Goal: Task Accomplishment & Management: Complete application form

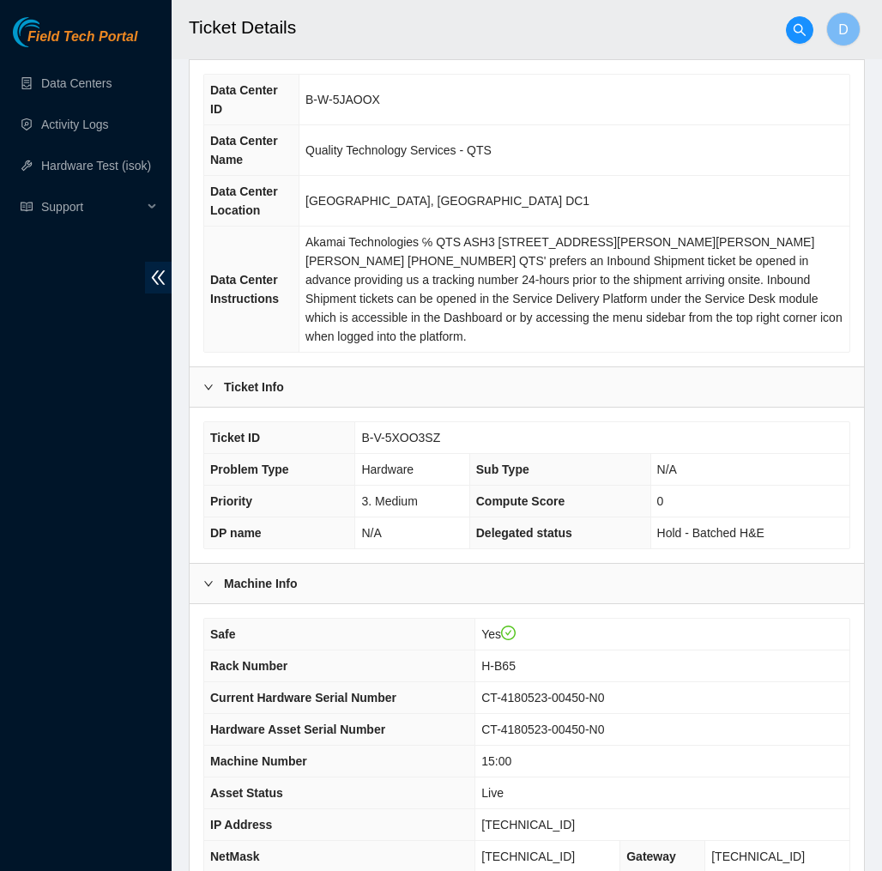
scroll to position [208, 0]
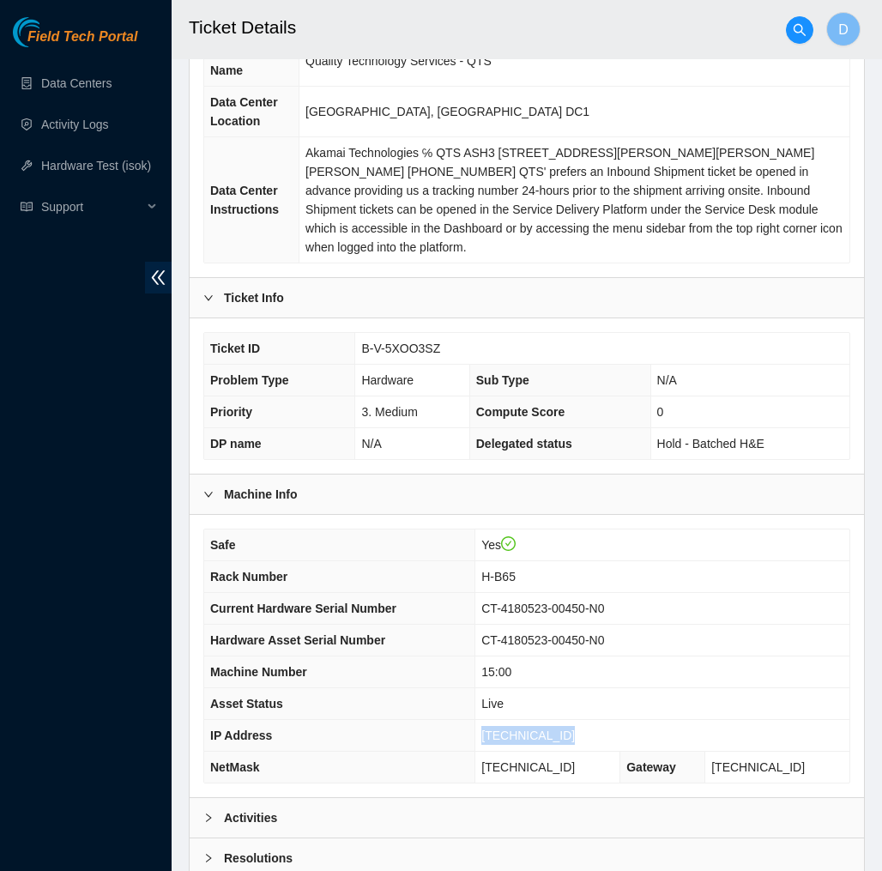
drag, startPoint x: 577, startPoint y: 711, endPoint x: 481, endPoint y: 714, distance: 96.1
click at [481, 720] on td "23.204.137.200" at bounding box center [662, 736] width 374 height 32
copy span "23.204.137.200"
click at [654, 334] on td "B-V-5XOO3SZ" at bounding box center [602, 349] width 494 height 32
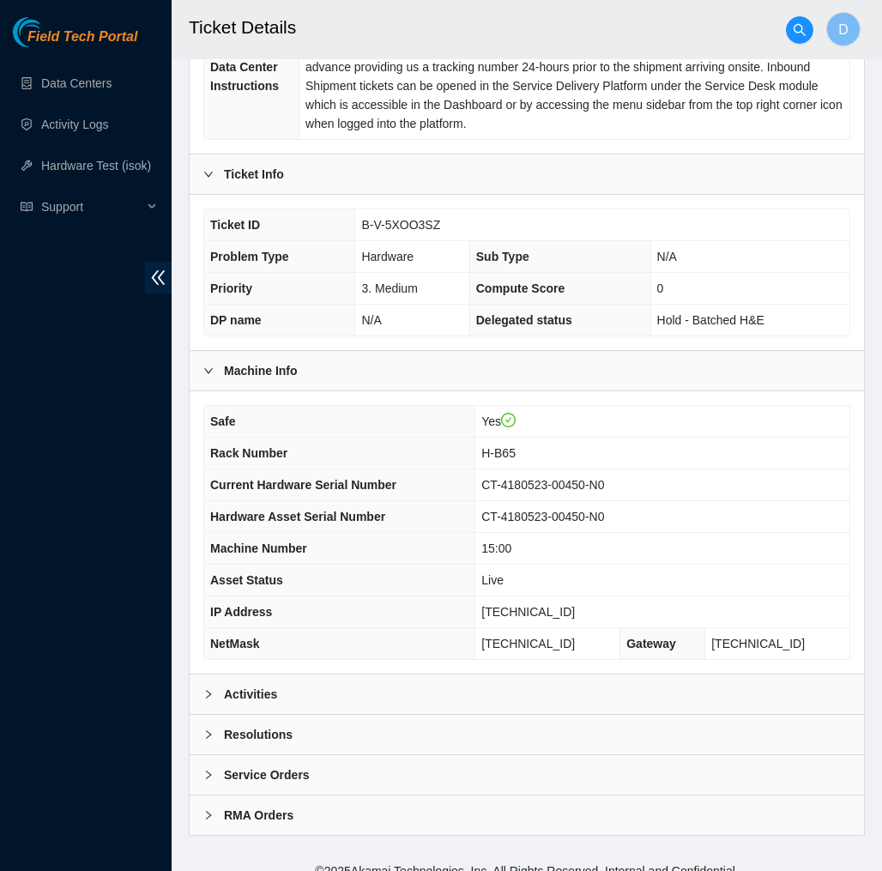
scroll to position [331, 0]
click at [607, 675] on div "Activities" at bounding box center [527, 694] width 674 height 39
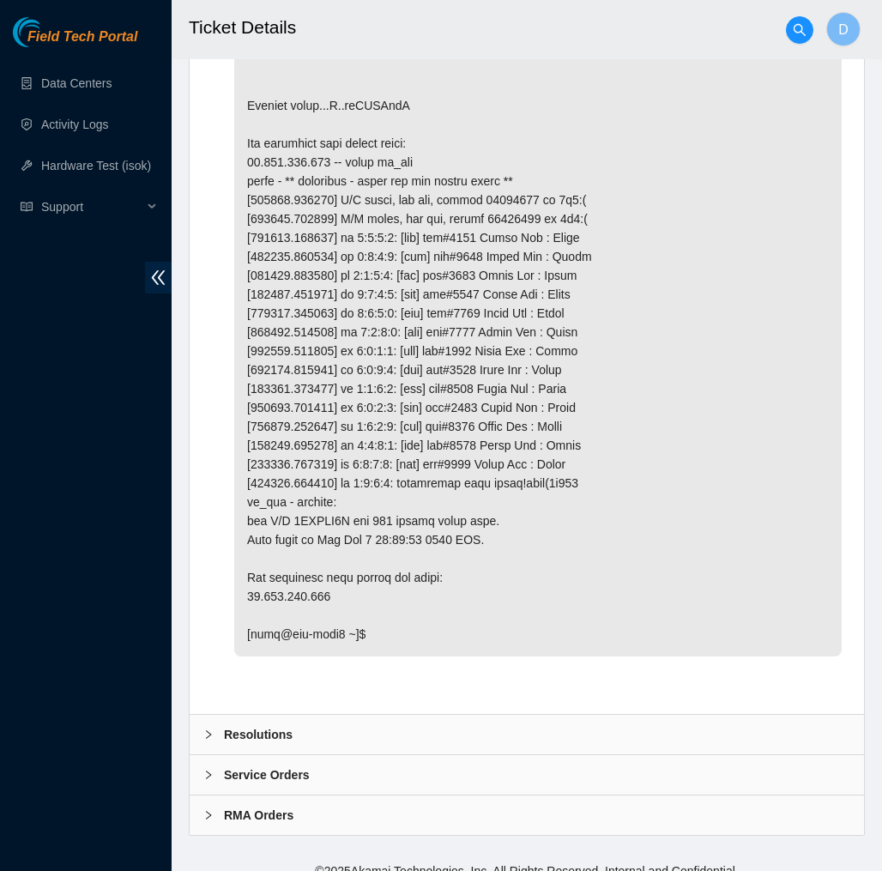
scroll to position [3267, 0]
click at [409, 722] on div "Resolutions" at bounding box center [527, 734] width 674 height 39
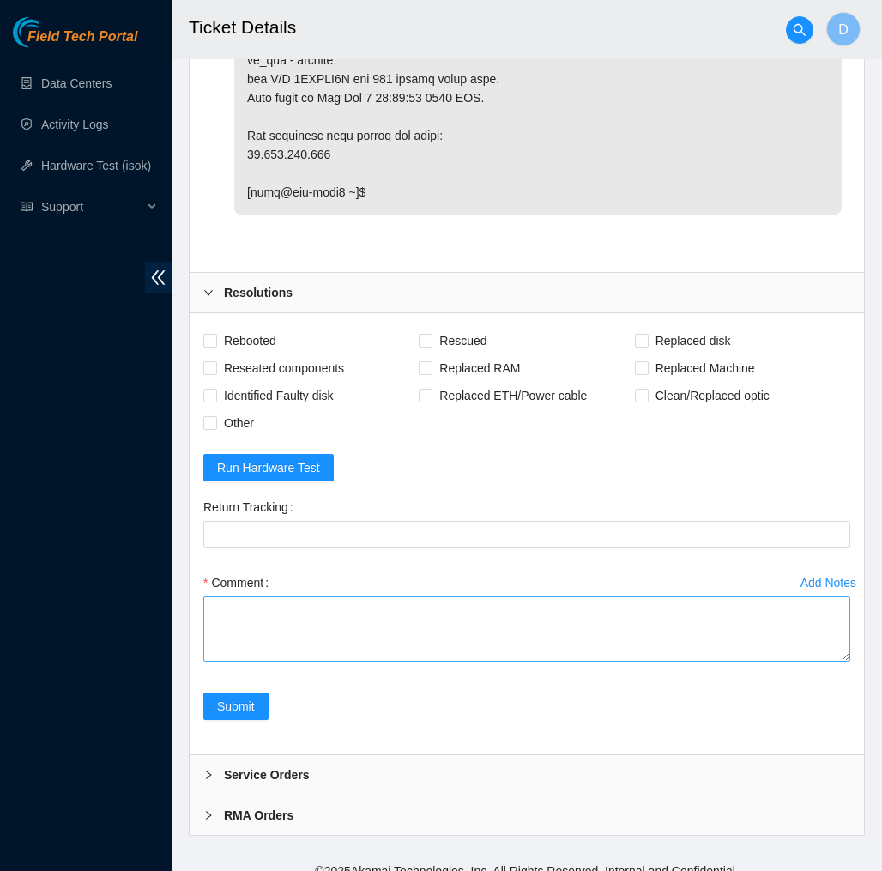
scroll to position [3709, 0]
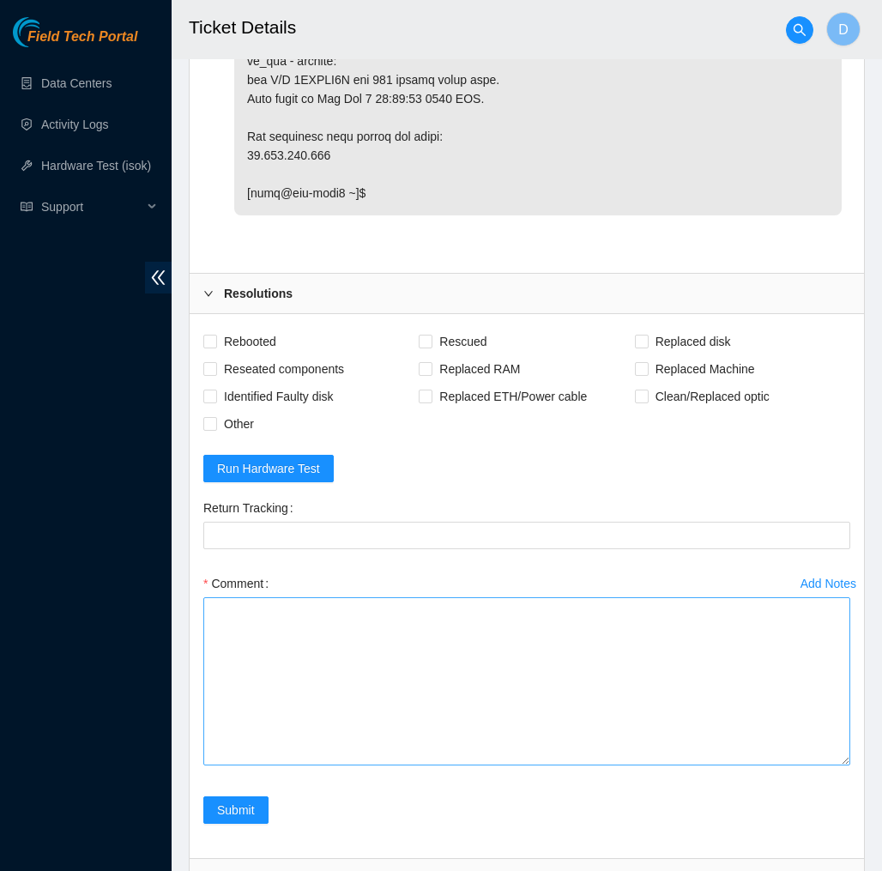
click at [813, 765] on textarea "Comment" at bounding box center [526, 681] width 647 height 168
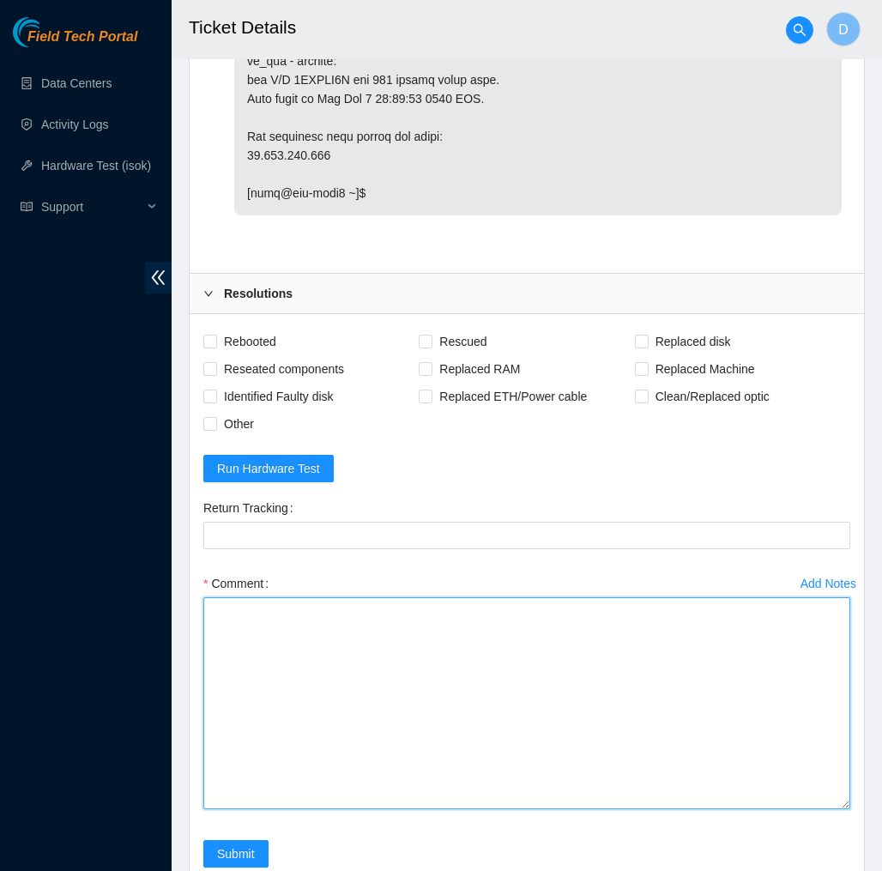
click at [805, 747] on textarea "Comment" at bounding box center [526, 703] width 647 height 212
paste textarea "351038 15-10-2025 02:20:46 23.204.137.200 COMPLETE Result Detail Message Ticket…"
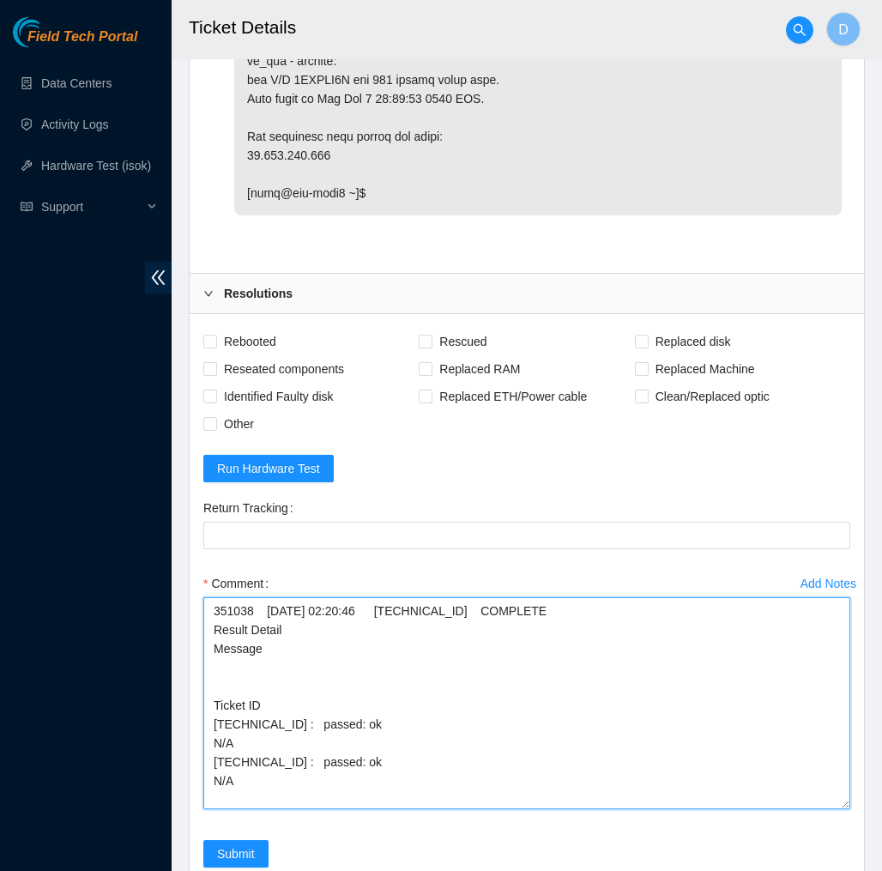
click at [257, 597] on textarea "351038 15-10-2025 02:20:46 23.204.137.200 COMPLETE Result Detail Message Ticket…" at bounding box center [526, 703] width 647 height 212
paste textarea "Verified machine S/N safely powered down Machine Plugged in Monitor, screen res…"
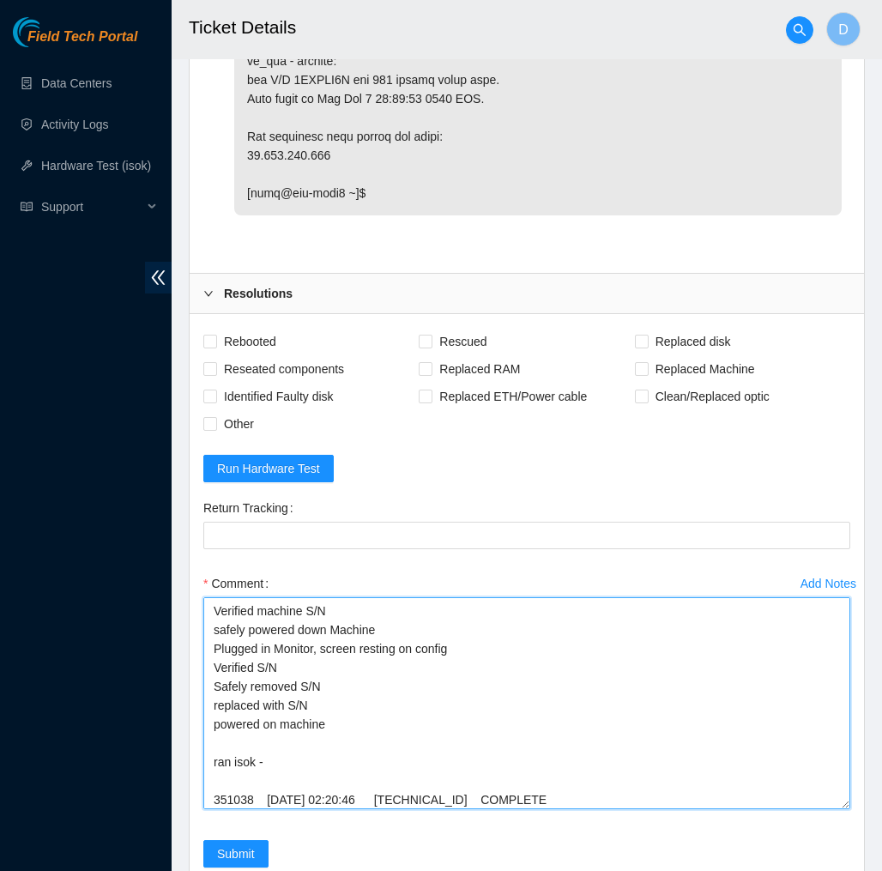
scroll to position [0, 0]
click at [332, 661] on textarea "Verified machine S/N safely powered down Machine Plugged in Monitor, screen res…" at bounding box center [526, 703] width 647 height 212
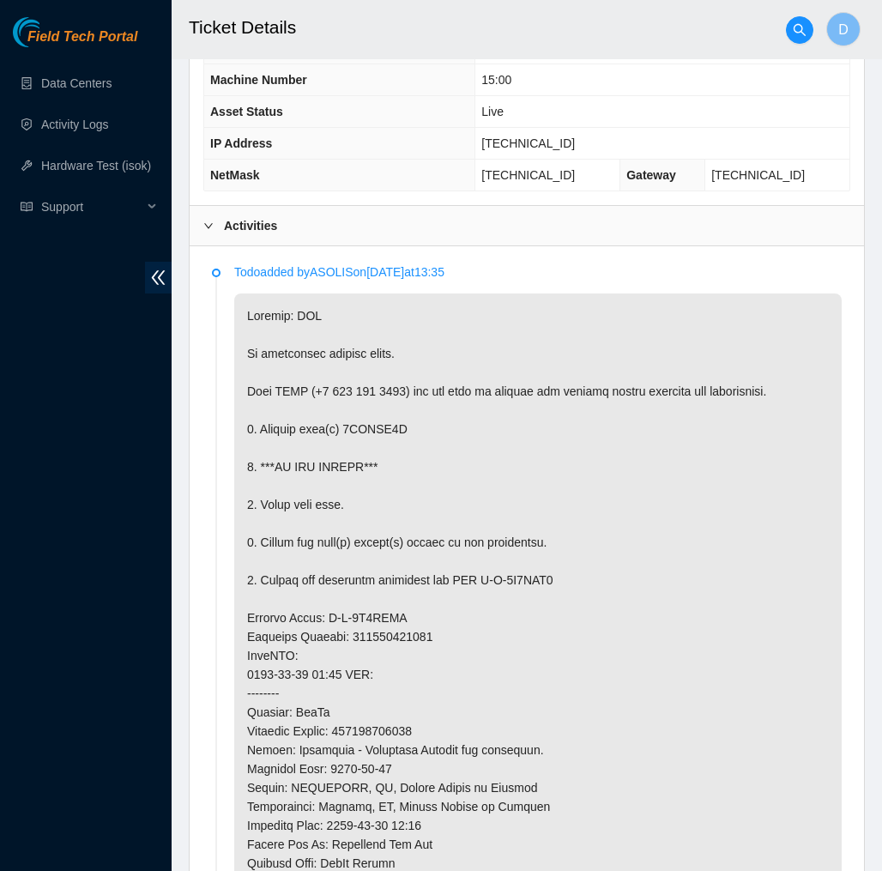
scroll to position [933, 0]
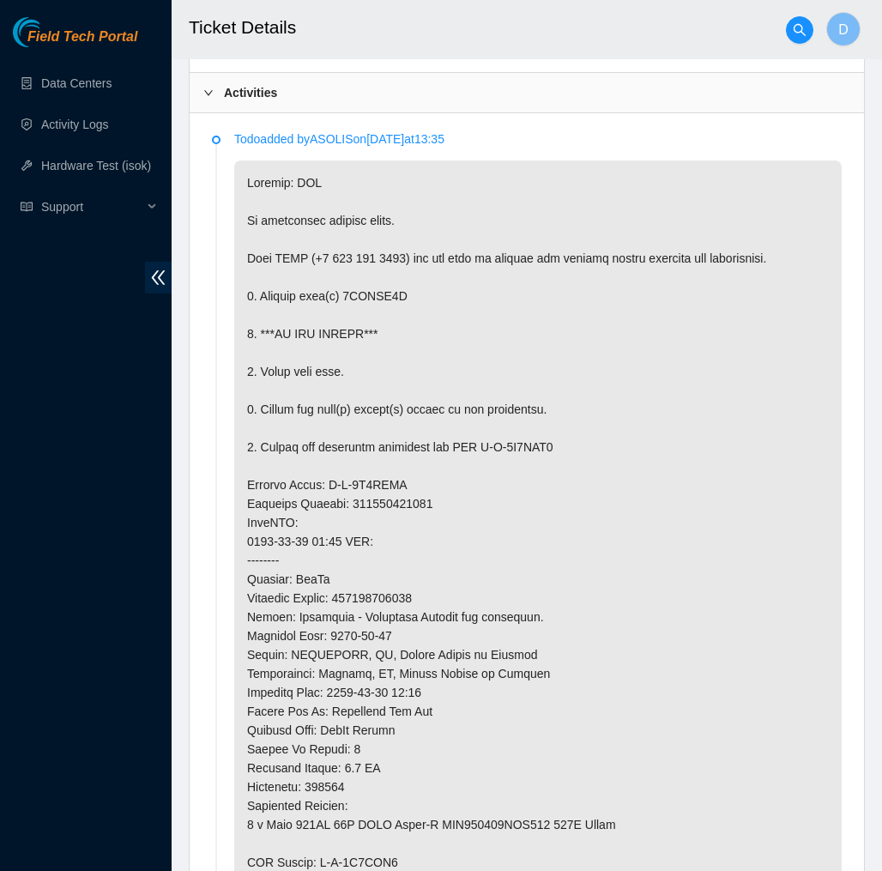
click at [440, 284] on p at bounding box center [537, 559] width 607 height 799
drag, startPoint x: 417, startPoint y: 276, endPoint x: 350, endPoint y: 275, distance: 66.9
click at [350, 275] on p at bounding box center [537, 559] width 607 height 799
copy p "0DGUKN7H"
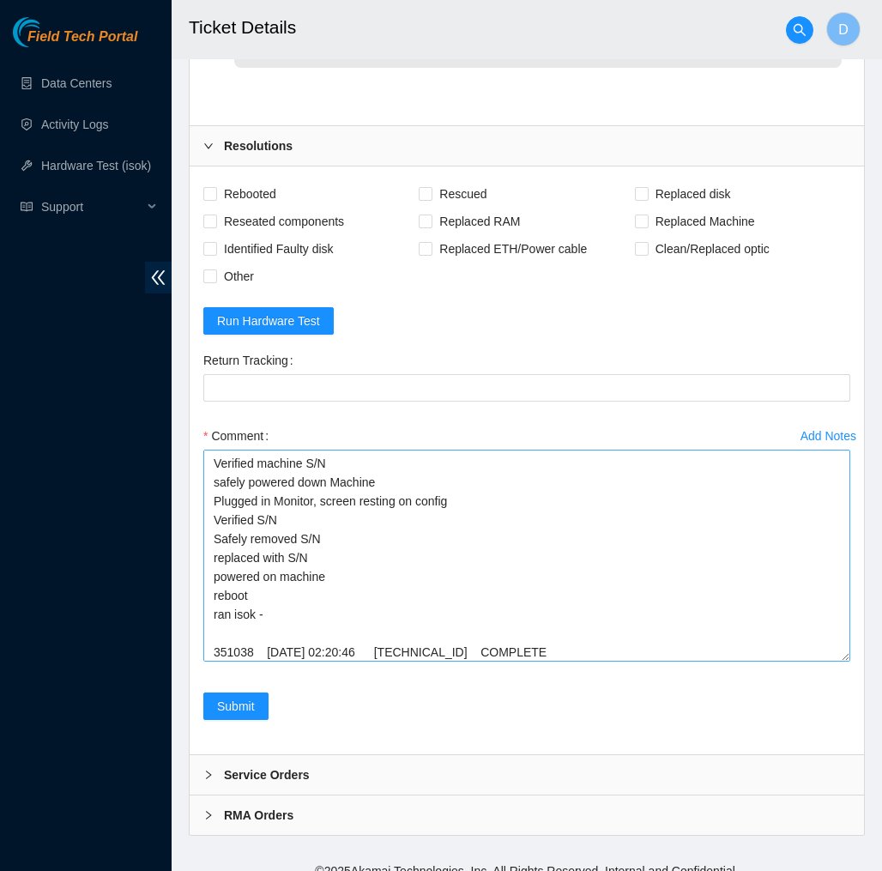
scroll to position [3855, 0]
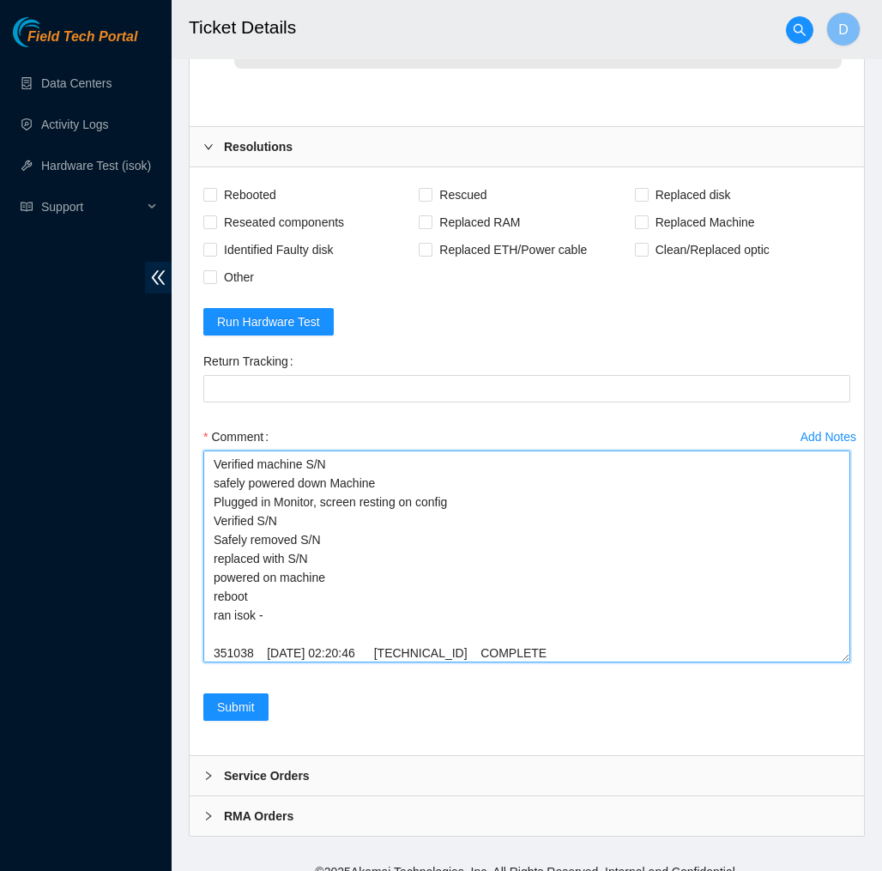
click at [336, 516] on textarea "Verified machine S/N safely powered down Machine Plugged in Monitor, screen res…" at bounding box center [526, 556] width 647 height 212
paste textarea "0DGUKN7H"
click at [337, 543] on textarea "Verified machine S/N safely powered down Machine Plugged in Monitor, screen res…" at bounding box center [526, 556] width 647 height 212
type textarea "Verified machine S/N safely powered down Machine Plugged in Monitor, screen res…"
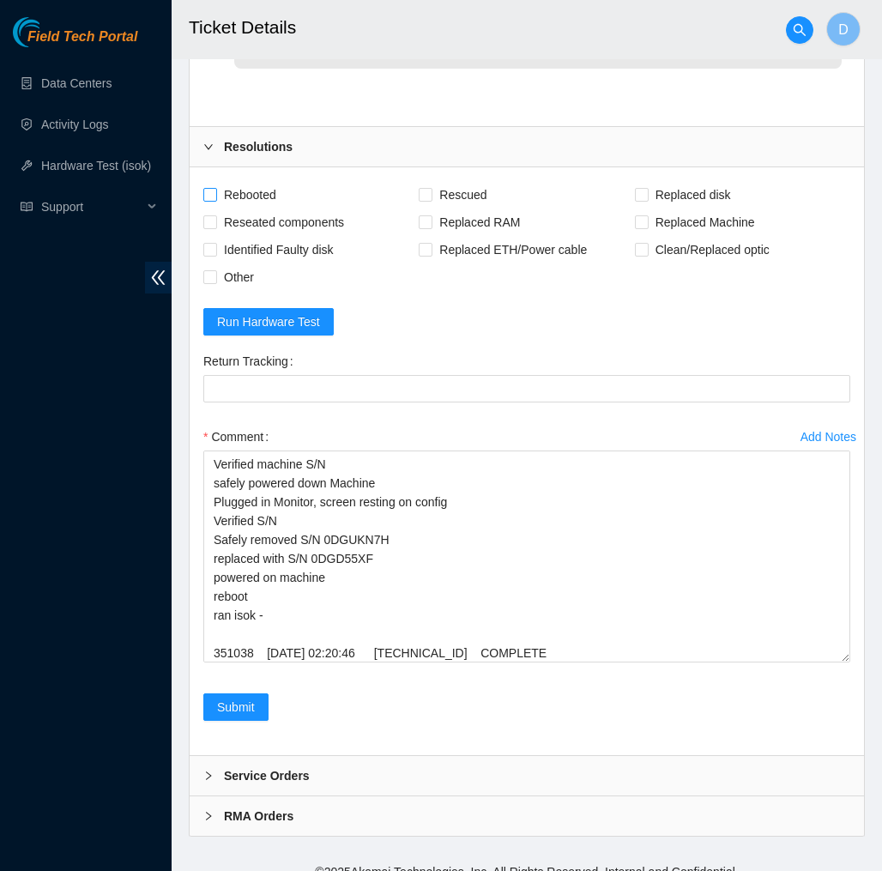
click at [267, 181] on span "Rebooted" at bounding box center [250, 194] width 66 height 27
click at [215, 188] on input "Rebooted" at bounding box center [209, 194] width 12 height 12
checkbox input "true"
click at [708, 181] on span "Replaced disk" at bounding box center [692, 194] width 89 height 27
click at [647, 188] on input "Replaced disk" at bounding box center [641, 194] width 12 height 12
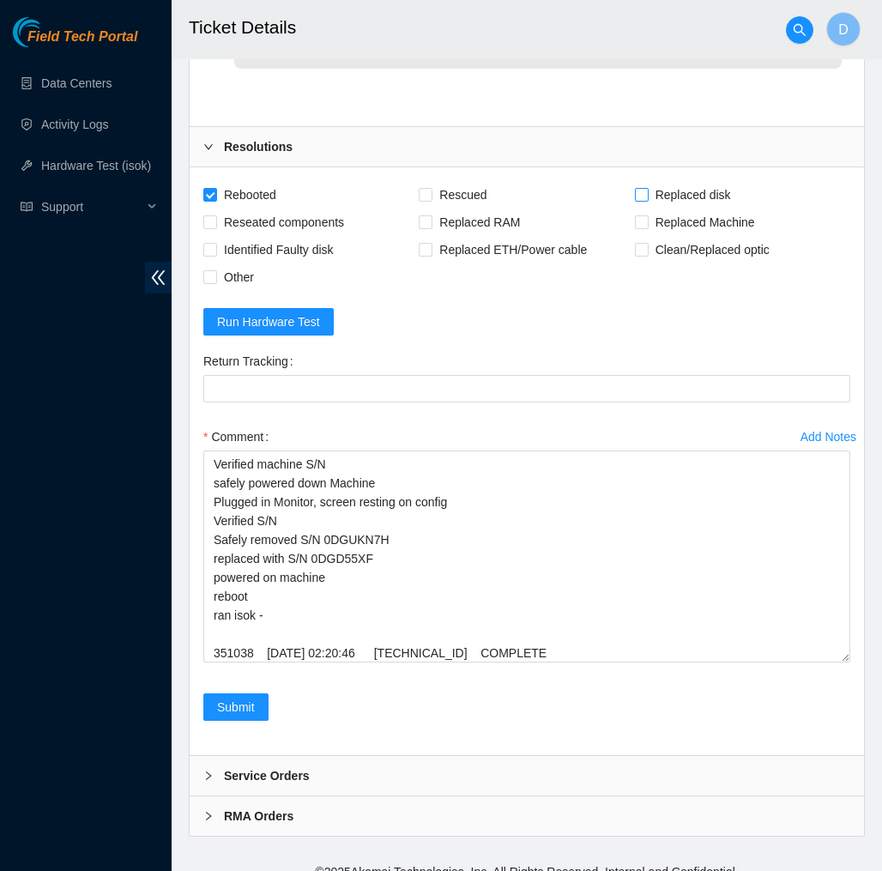
checkbox input "true"
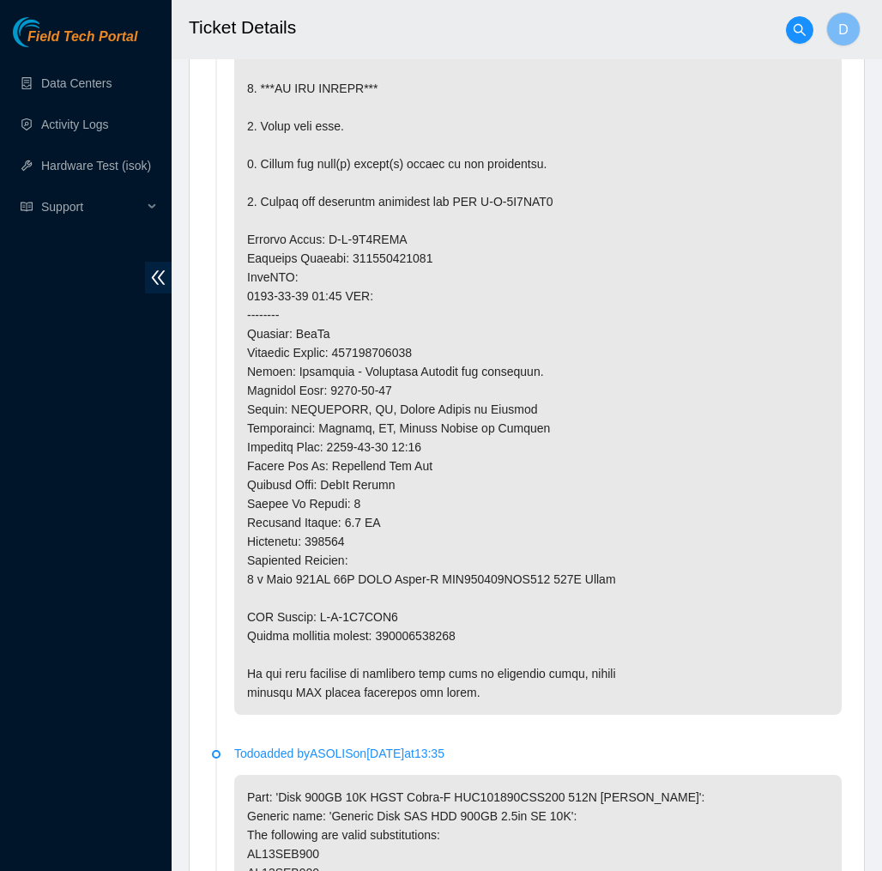
scroll to position [1219, 0]
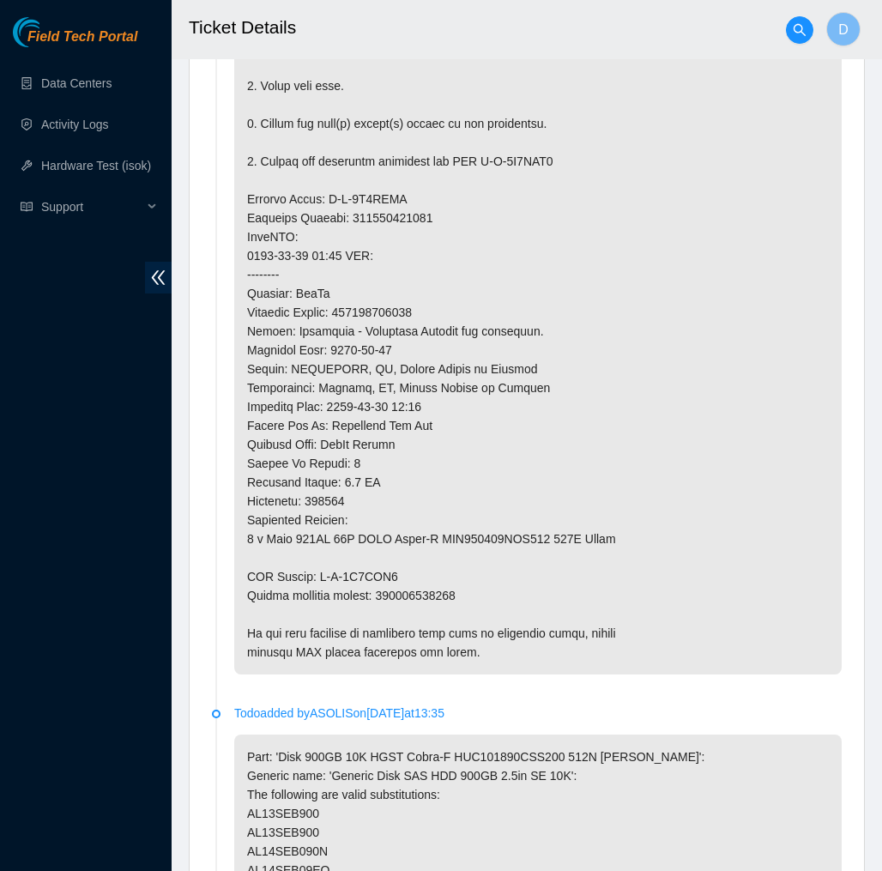
click at [395, 573] on p at bounding box center [537, 274] width 607 height 799
drag, startPoint x: 479, startPoint y: 578, endPoint x: 383, endPoint y: 582, distance: 95.3
click at [383, 582] on p at bounding box center [537, 274] width 607 height 799
copy p "463470065239"
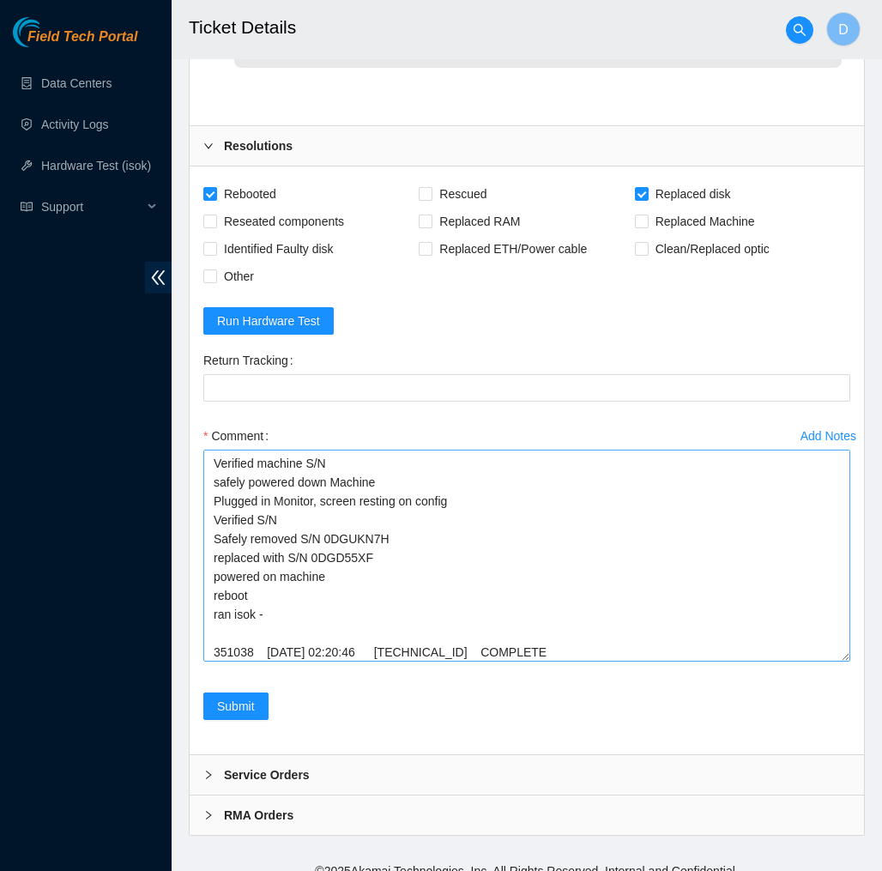
scroll to position [3855, 0]
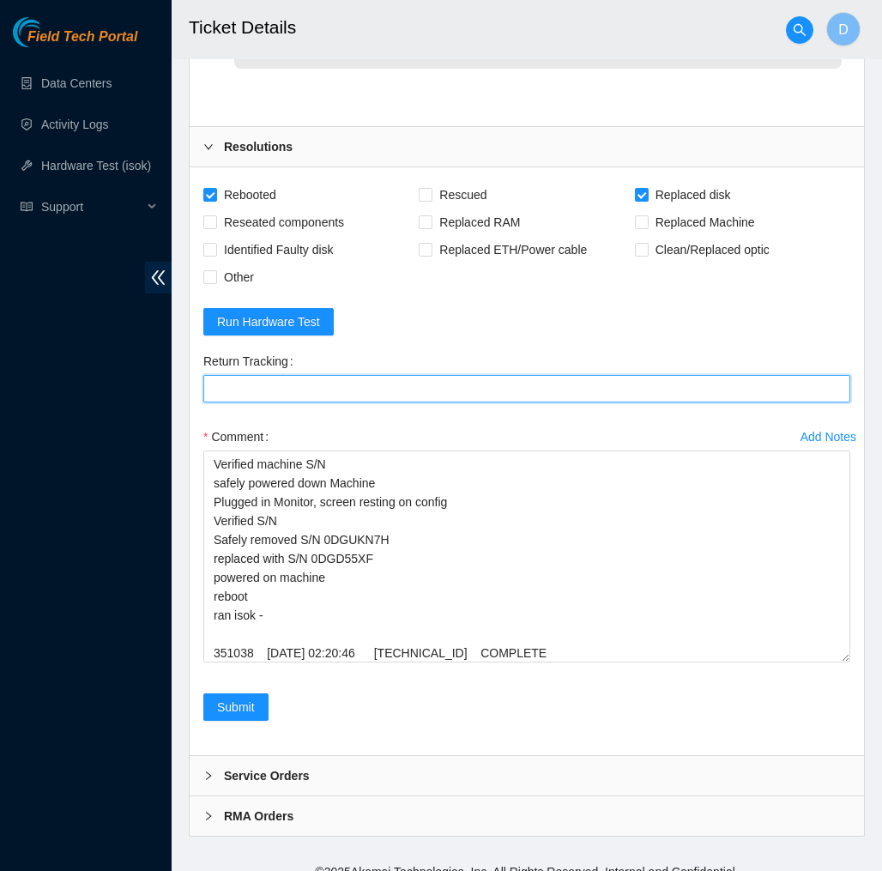
click at [433, 375] on Tracking "Return Tracking" at bounding box center [526, 388] width 647 height 27
paste Tracking "463470065239"
type Tracking "463470065239"
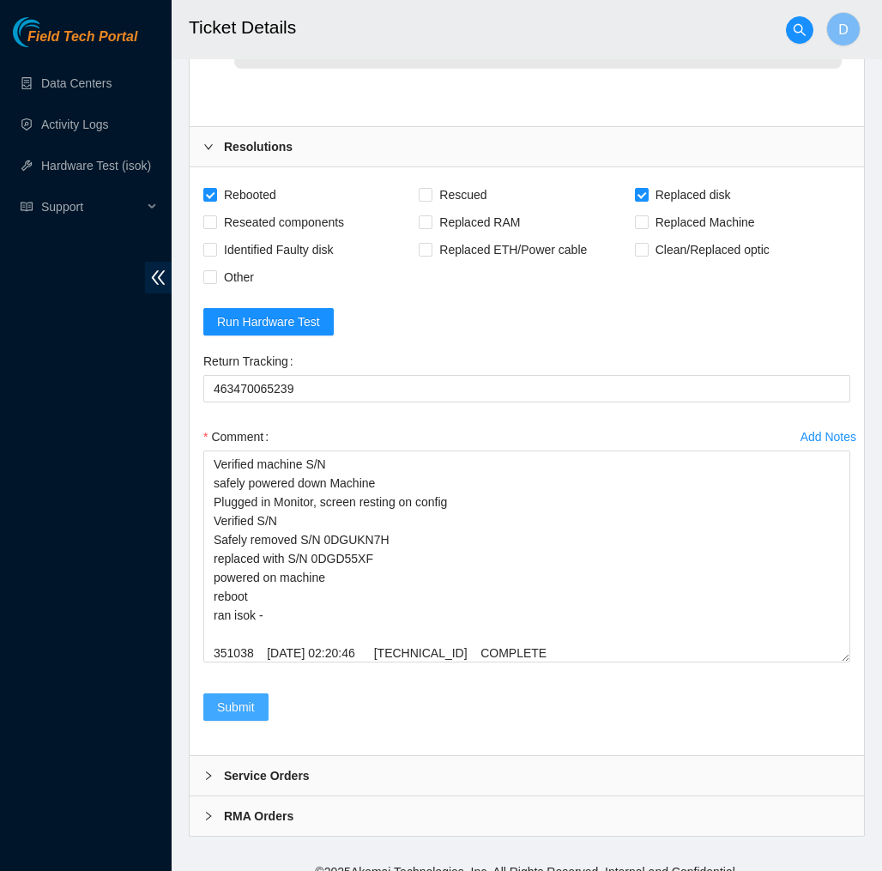
click at [255, 697] on span "Submit" at bounding box center [236, 706] width 38 height 19
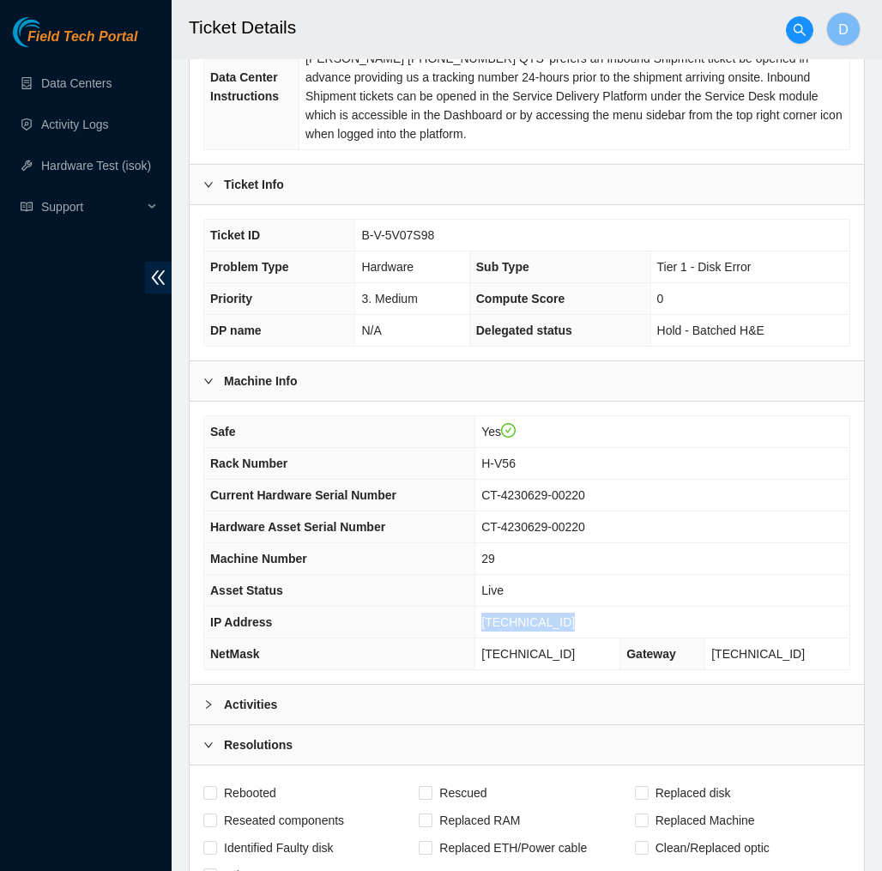
scroll to position [189, 0]
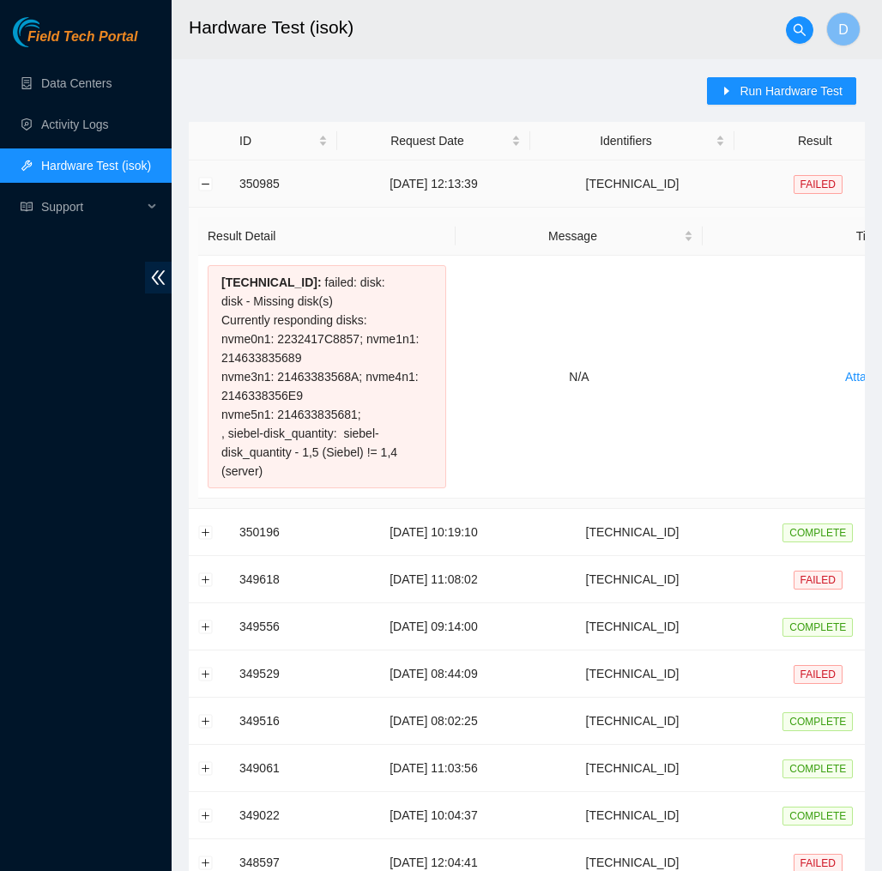
click at [202, 176] on td at bounding box center [209, 183] width 41 height 47
click at [202, 180] on button "Collapse row" at bounding box center [206, 184] width 14 height 14
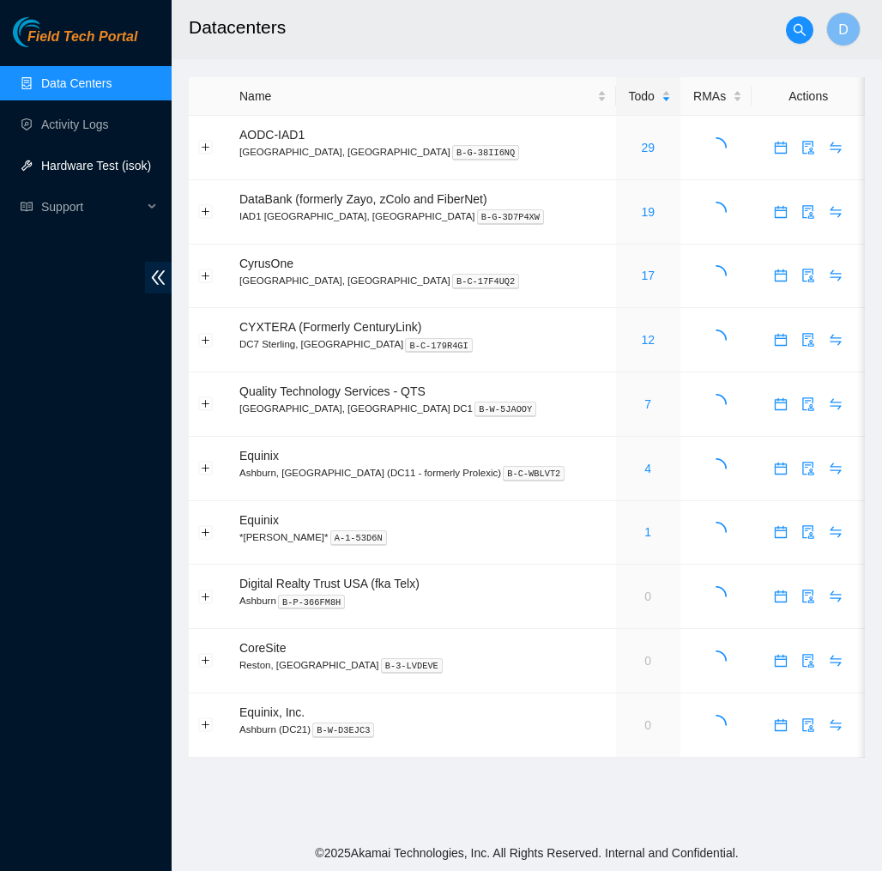
click at [102, 163] on link "Hardware Test (isok)" at bounding box center [96, 166] width 110 height 14
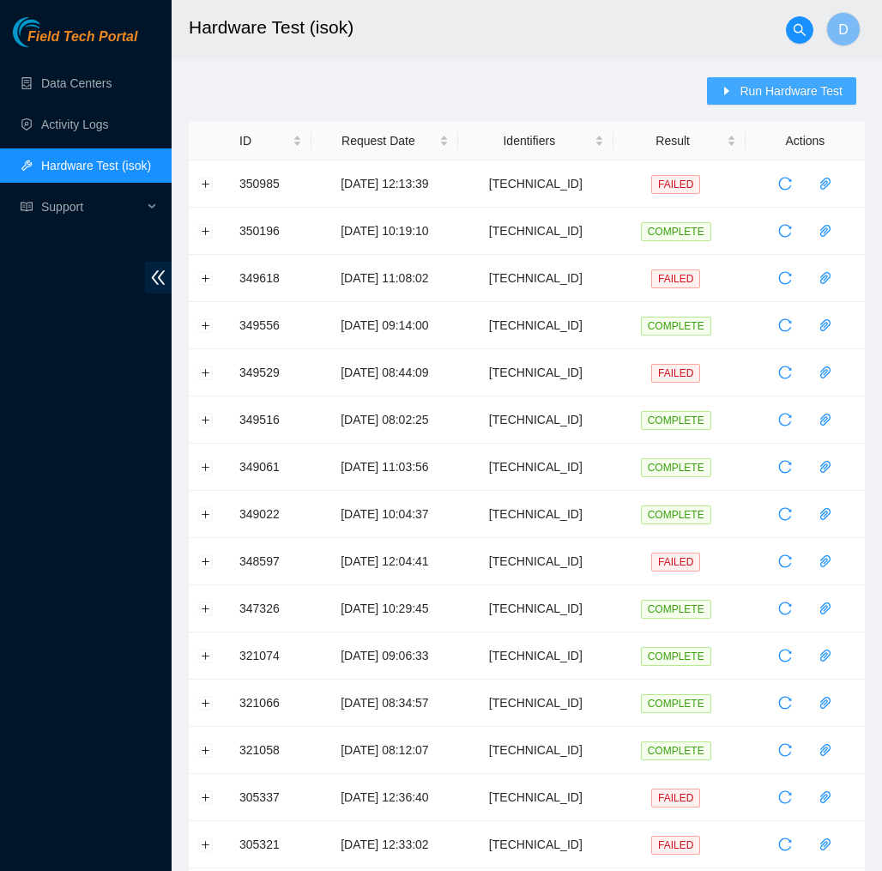
click at [797, 99] on span "Run Hardware Test" at bounding box center [790, 90] width 103 height 19
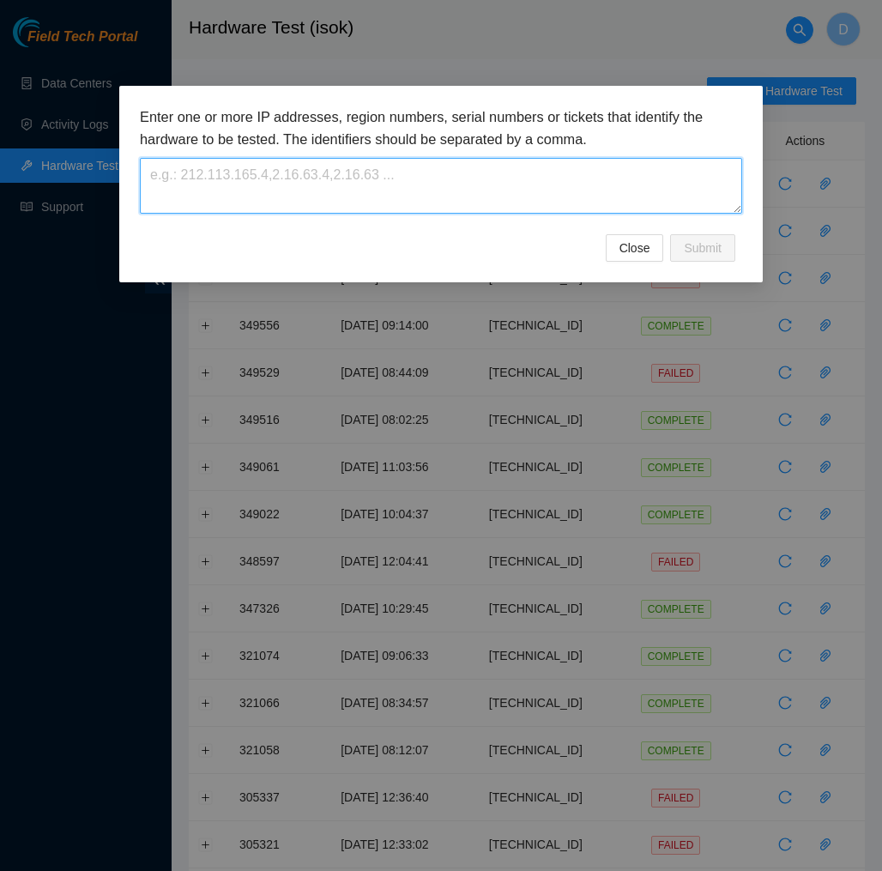
click at [604, 185] on textarea at bounding box center [441, 186] width 602 height 56
paste textarea "23.204.137.200"
type textarea "23.204.137.200"
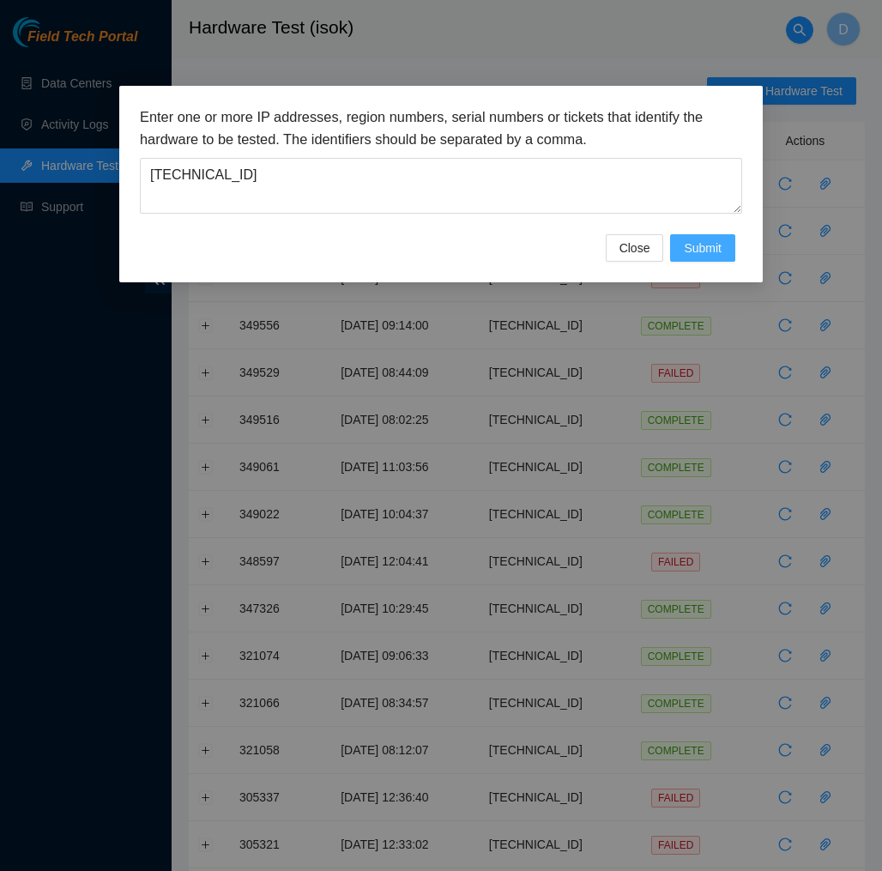
click at [695, 241] on span "Submit" at bounding box center [703, 247] width 38 height 19
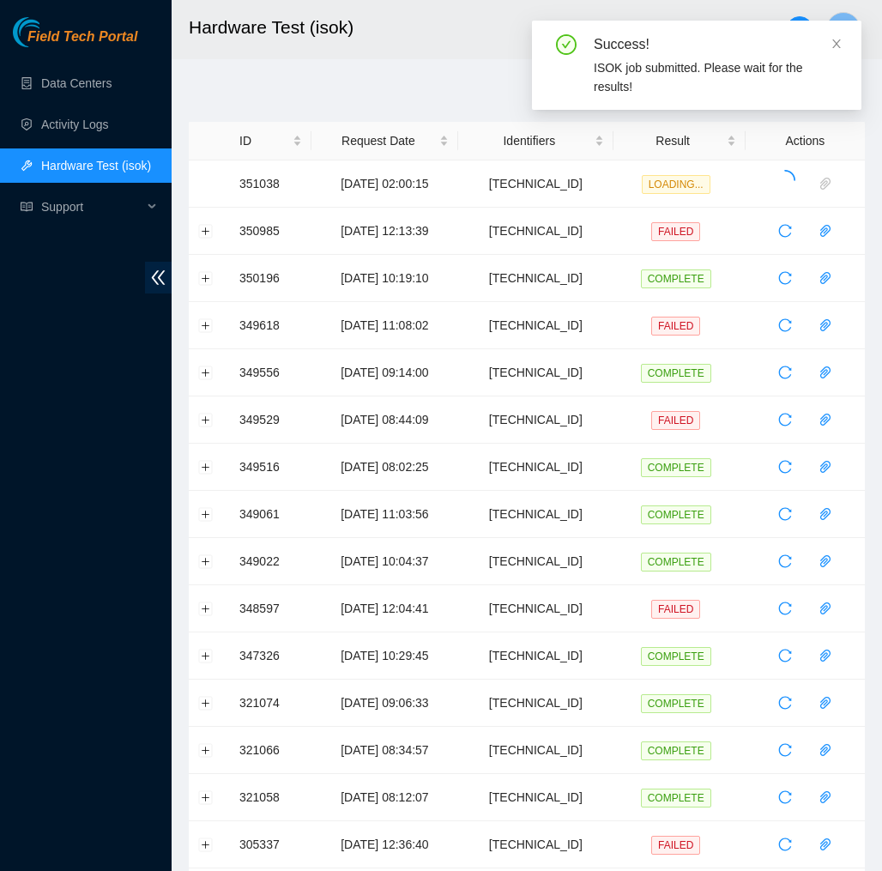
click at [419, 57] on header "Hardware Test (isok) D" at bounding box center [613, 29] width 882 height 59
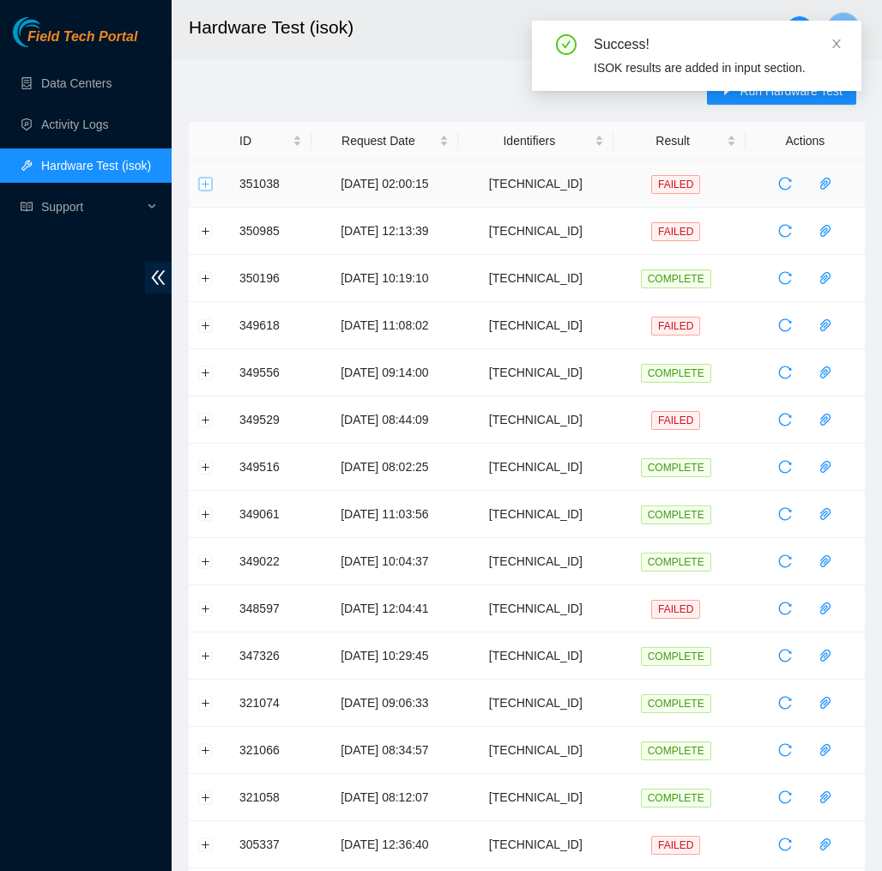
click at [203, 186] on button "Expand row" at bounding box center [206, 184] width 14 height 14
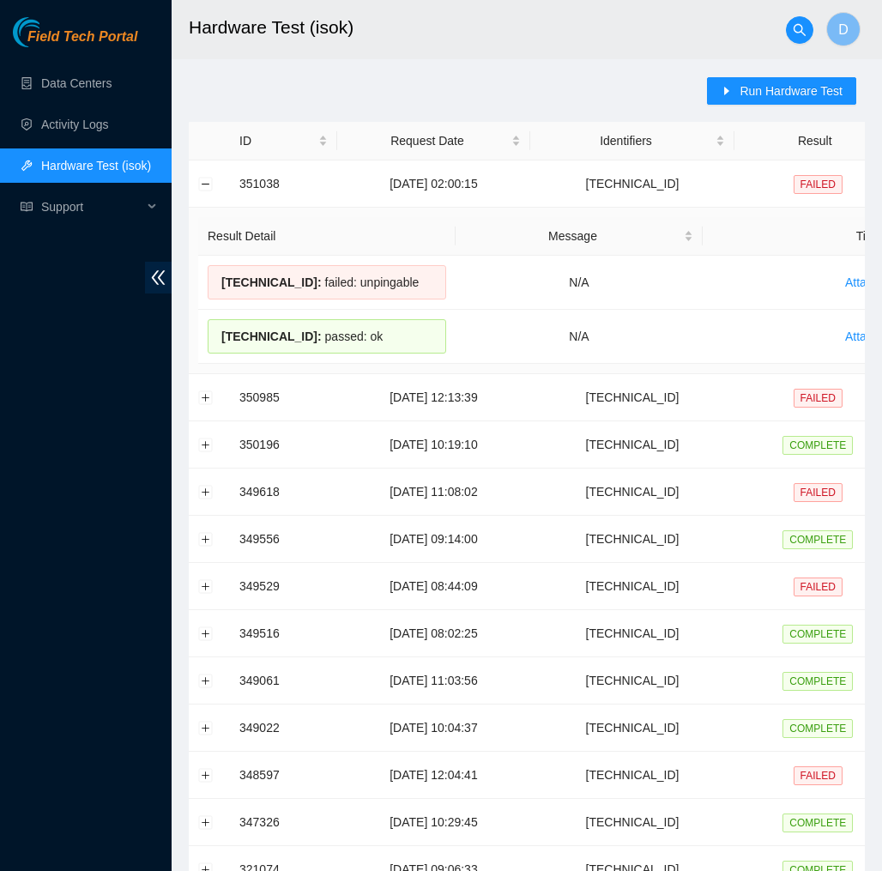
click at [555, 17] on h2 "Hardware Test (isok)" at bounding box center [486, 27] width 594 height 55
click at [211, 181] on button "Collapse row" at bounding box center [206, 184] width 14 height 14
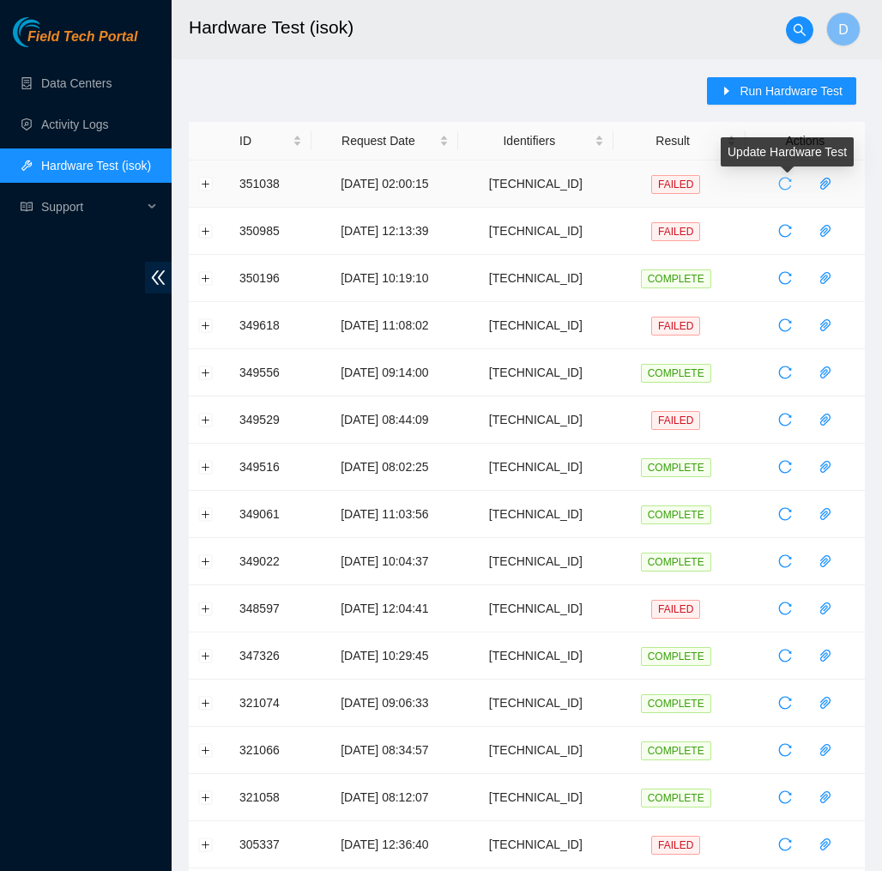
click at [790, 188] on icon "reload" at bounding box center [785, 184] width 14 height 14
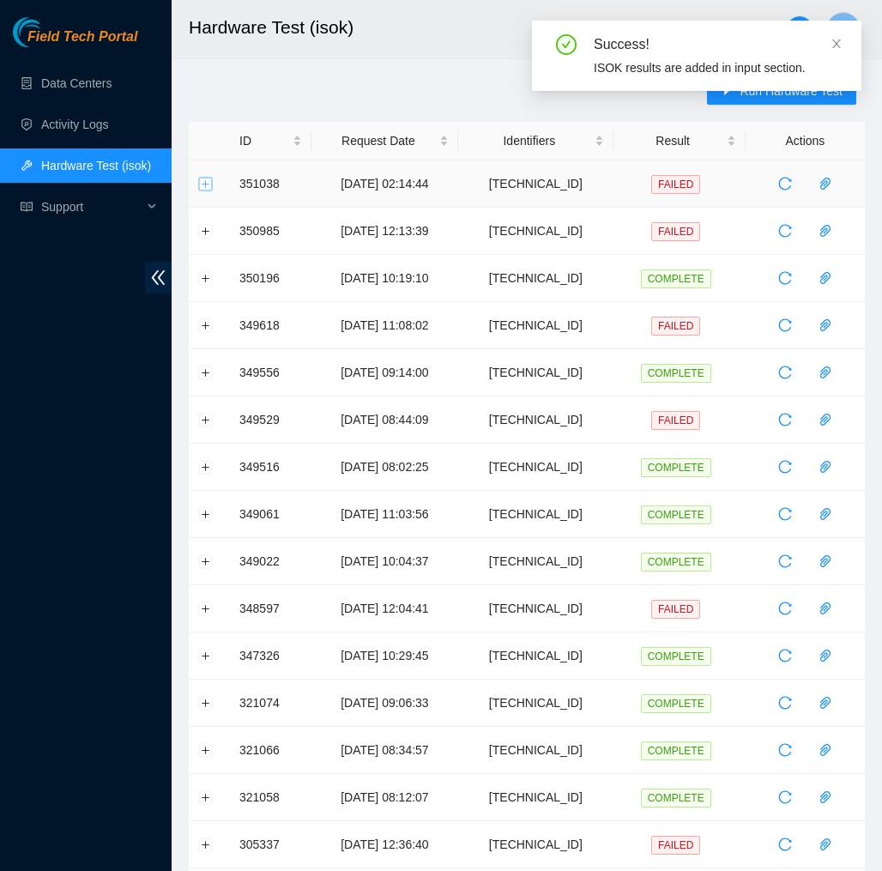
click at [202, 179] on button "Expand row" at bounding box center [206, 184] width 14 height 14
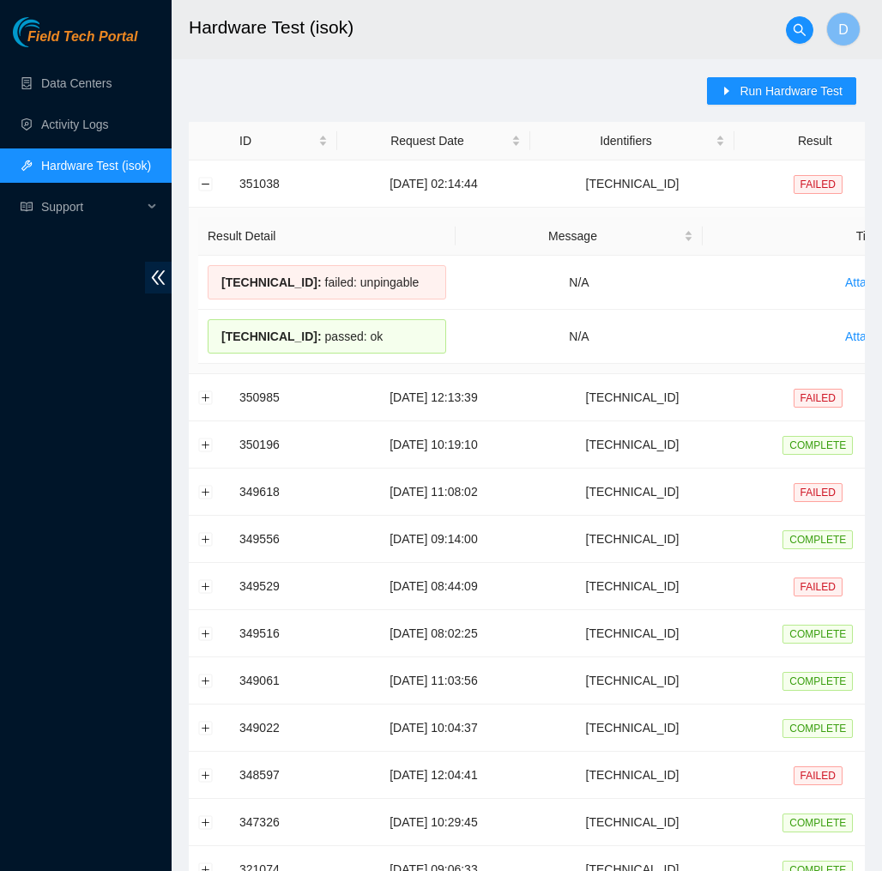
click at [503, 37] on h2 "Hardware Test (isok)" at bounding box center [486, 27] width 594 height 55
click at [196, 189] on td at bounding box center [209, 183] width 41 height 47
click at [205, 184] on button "Collapse row" at bounding box center [206, 184] width 14 height 14
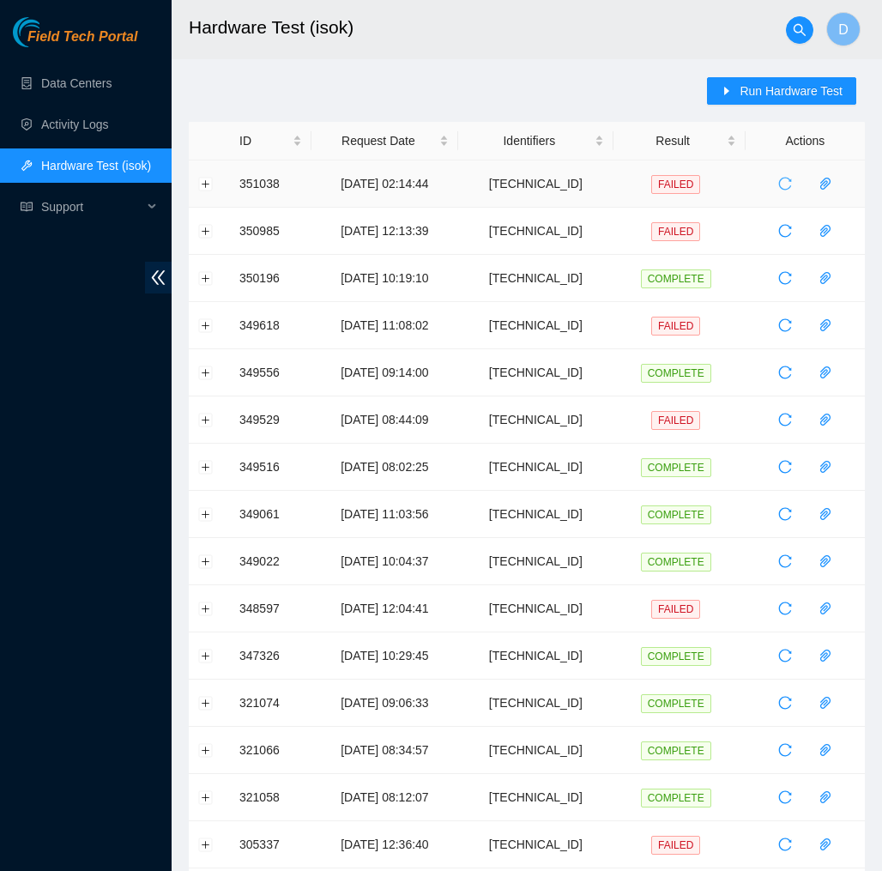
click at [783, 186] on icon "reload" at bounding box center [785, 184] width 14 height 14
click at [203, 184] on button "Expand row" at bounding box center [206, 184] width 14 height 14
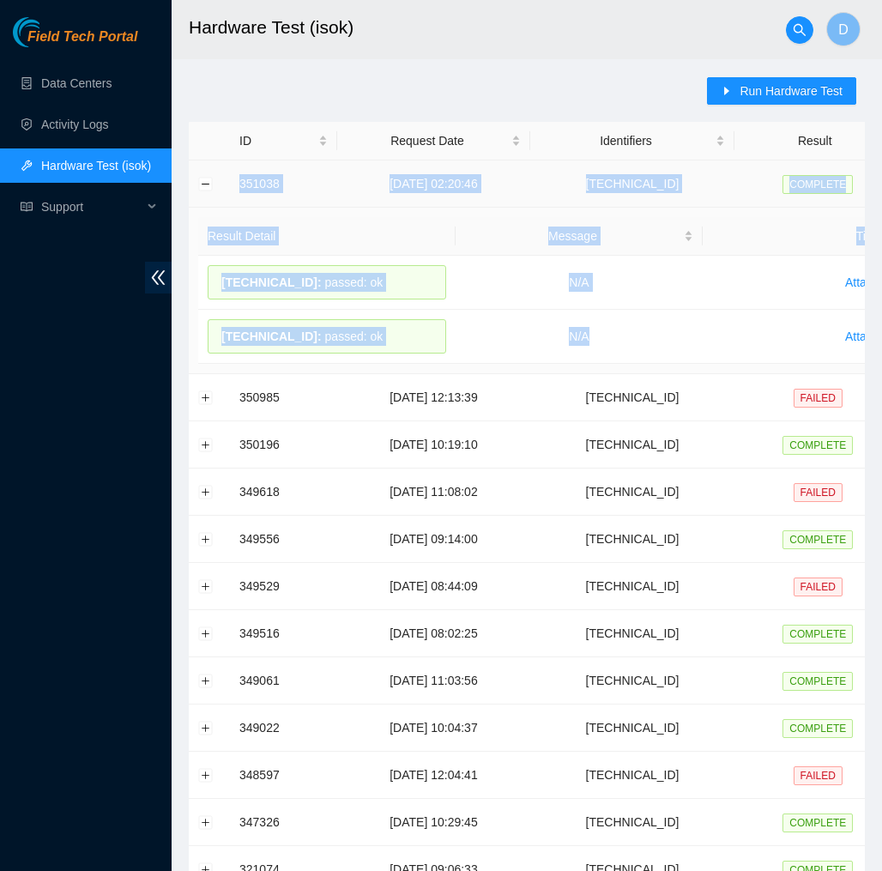
drag, startPoint x: 629, startPoint y: 337, endPoint x: 238, endPoint y: 177, distance: 422.7
click at [238, 177] on tbody "351038 15-10-2025 02:20:46 23.204.137.200 COMPLETE Result Detail Message Ticket…" at bounding box center [627, 715] width 877 height 1110
copy tbody "351038 15-10-2025 02:20:46 23.204.137.200 COMPLETE Result Detail Message Ticket…"
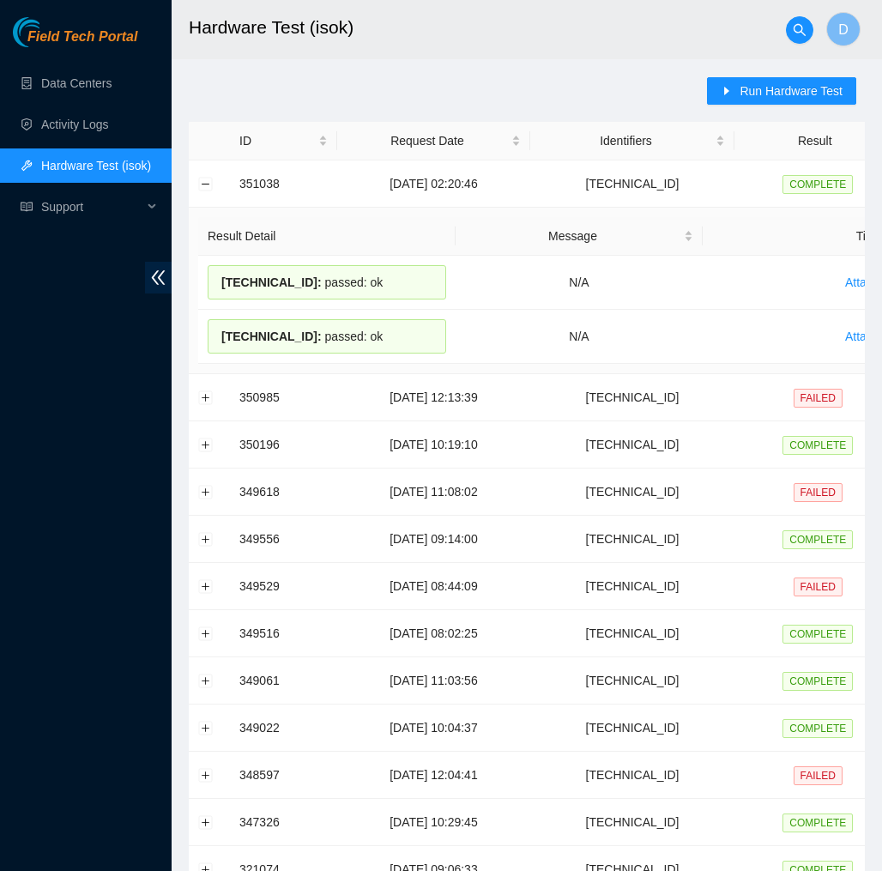
click at [684, 54] on h2 "Hardware Test (isok)" at bounding box center [486, 27] width 594 height 55
click at [203, 184] on button "Collapse row" at bounding box center [206, 184] width 14 height 14
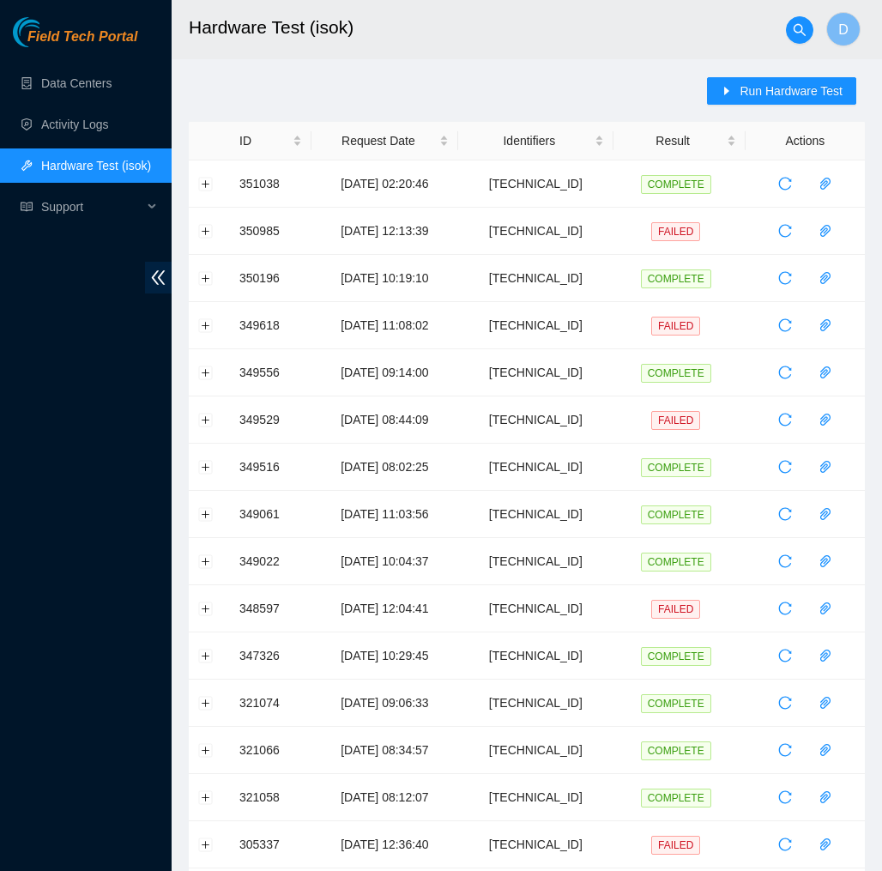
click at [316, 90] on div "Run Hardware Test ID Request Date Identifiers Result Actions 351038 15-10-2025 …" at bounding box center [527, 618] width 676 height 1082
click at [83, 118] on link "Activity Logs" at bounding box center [75, 125] width 68 height 14
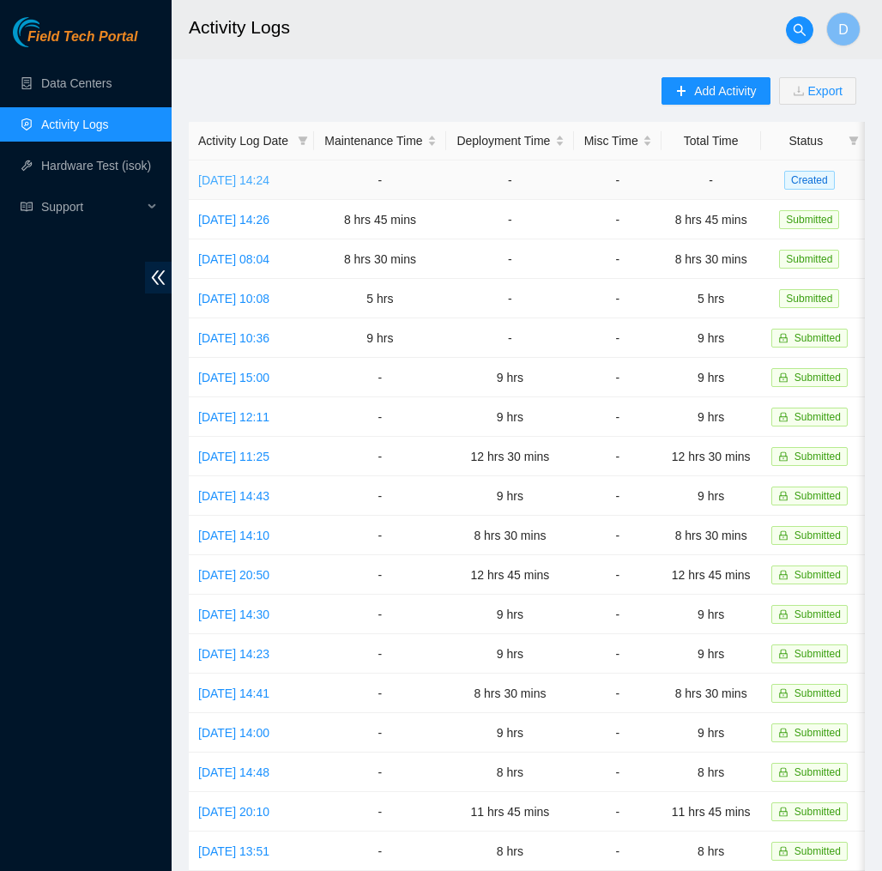
click at [269, 175] on link "Wed, 15 Oct 2025 14:24" at bounding box center [233, 180] width 71 height 14
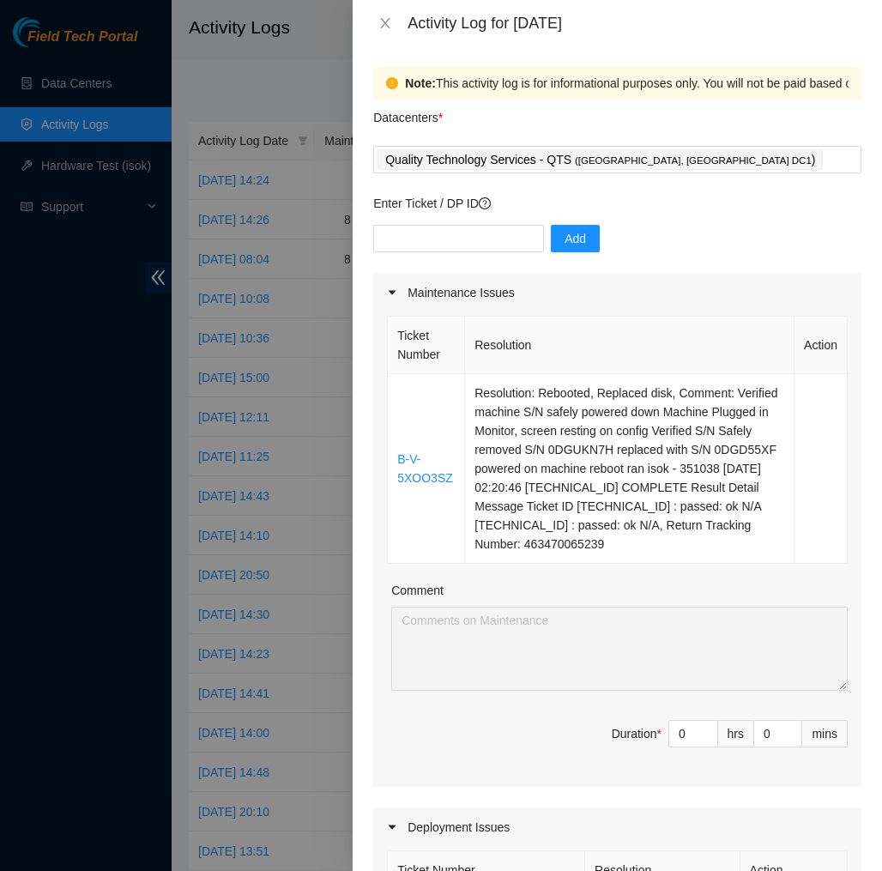
drag, startPoint x: 580, startPoint y: 561, endPoint x: 385, endPoint y: 346, distance: 290.3
click at [385, 346] on div "Ticket Number Resolution Action B-V-5XOO3SZ Resolution: Rebooted, Replaced disk…" at bounding box center [617, 549] width 488 height 474
copy table "Ticket Number Resolution Action B-V-5XOO3SZ Resolution: Rebooted, Replaced disk…"
click at [381, 355] on div "Ticket Number Resolution Action B-V-5XOO3SZ Resolution: Rebooted, Replaced disk…" at bounding box center [617, 549] width 488 height 474
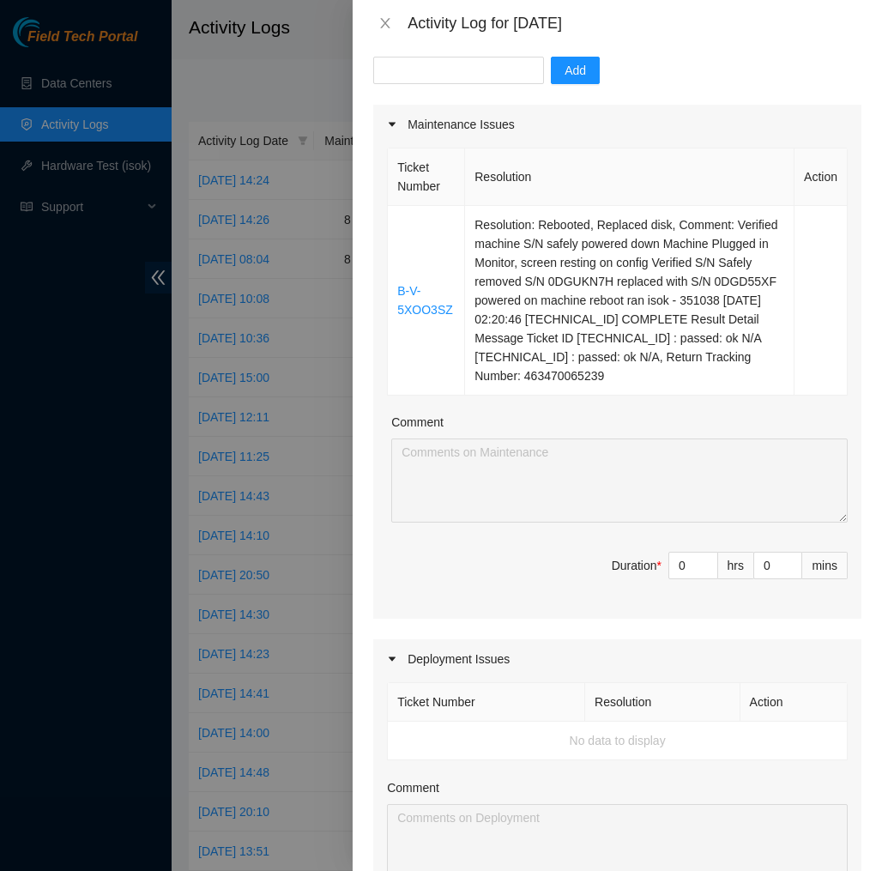
scroll to position [181, 0]
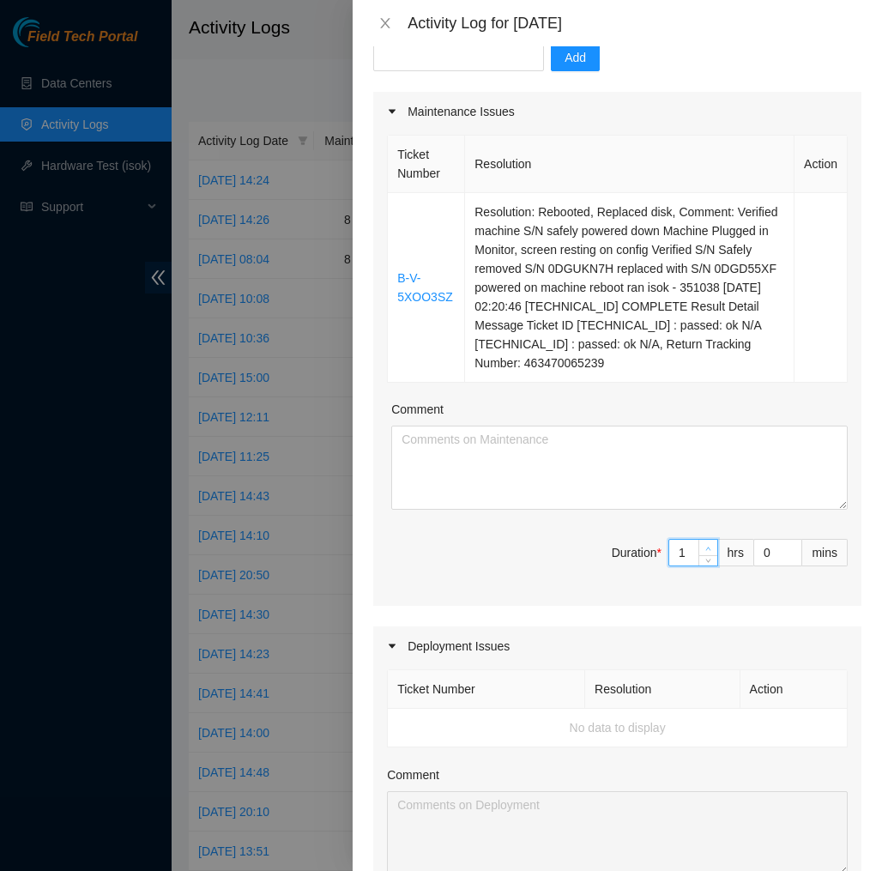
type input "1"
click at [705, 552] on icon "up" at bounding box center [708, 548] width 6 height 6
type input "2"
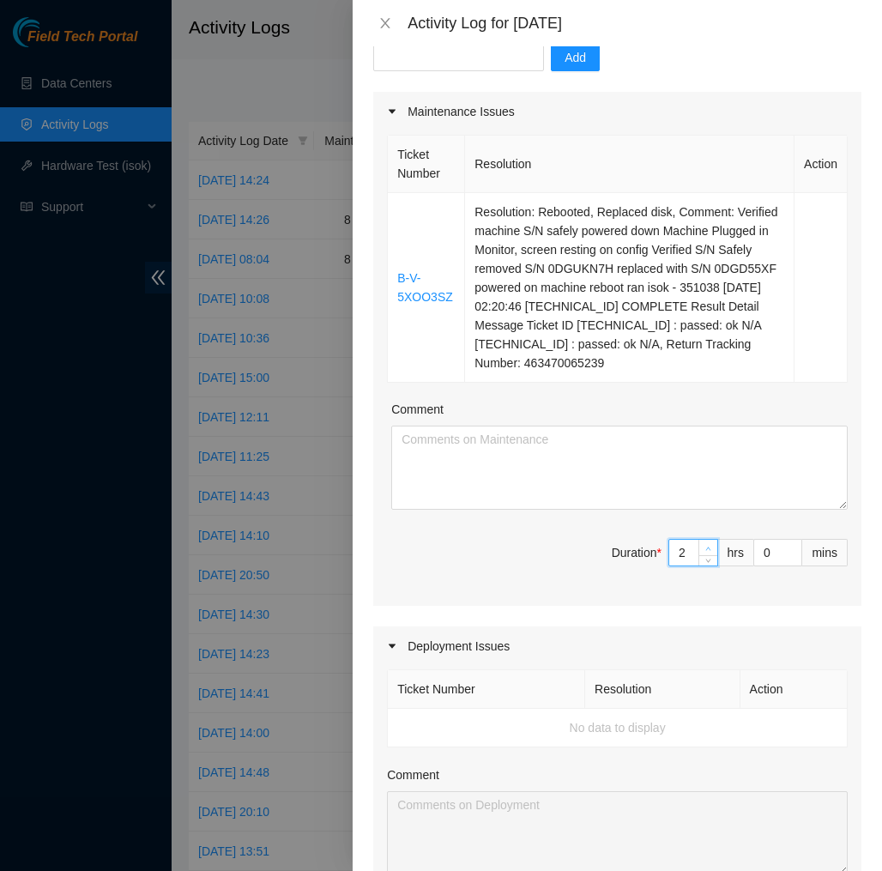
click at [705, 552] on icon "up" at bounding box center [708, 548] width 6 height 6
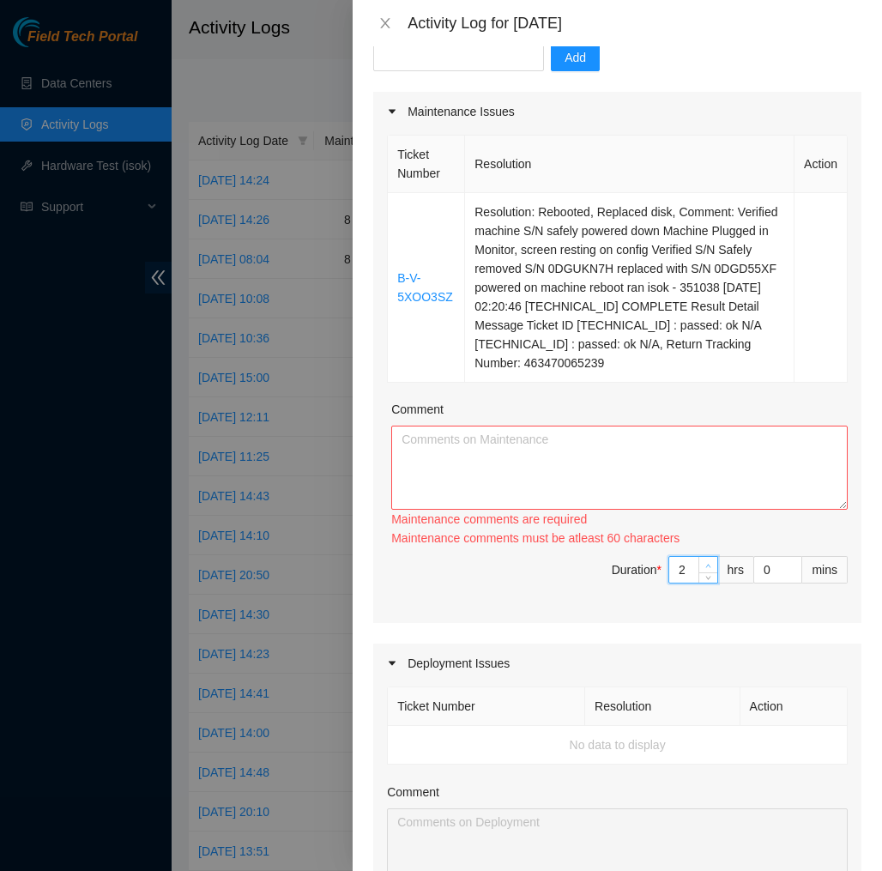
type input "3"
click at [704, 565] on div "Ticket Number Resolution Action B-V-5XOO3SZ Resolution: Rebooted, Replaced disk…" at bounding box center [617, 376] width 488 height 491
click at [718, 547] on div "Maintenance comments must be atleast 90 characters" at bounding box center [619, 537] width 456 height 19
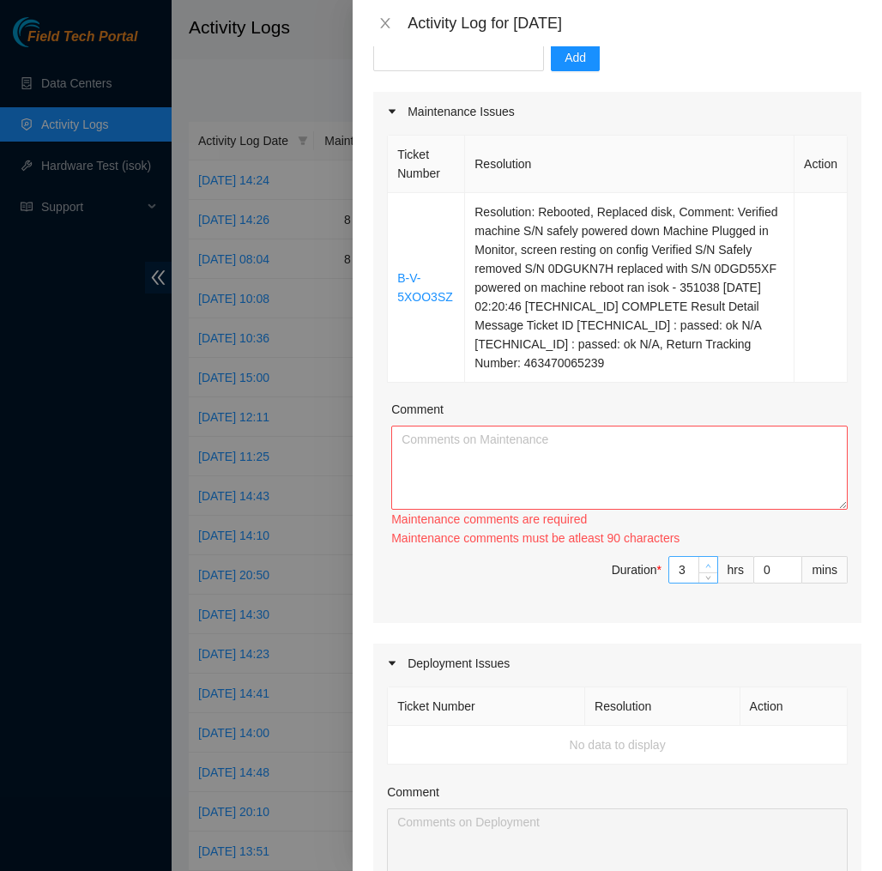
type input "4"
click at [708, 567] on icon "up" at bounding box center [708, 565] width 5 height 3
type input "5"
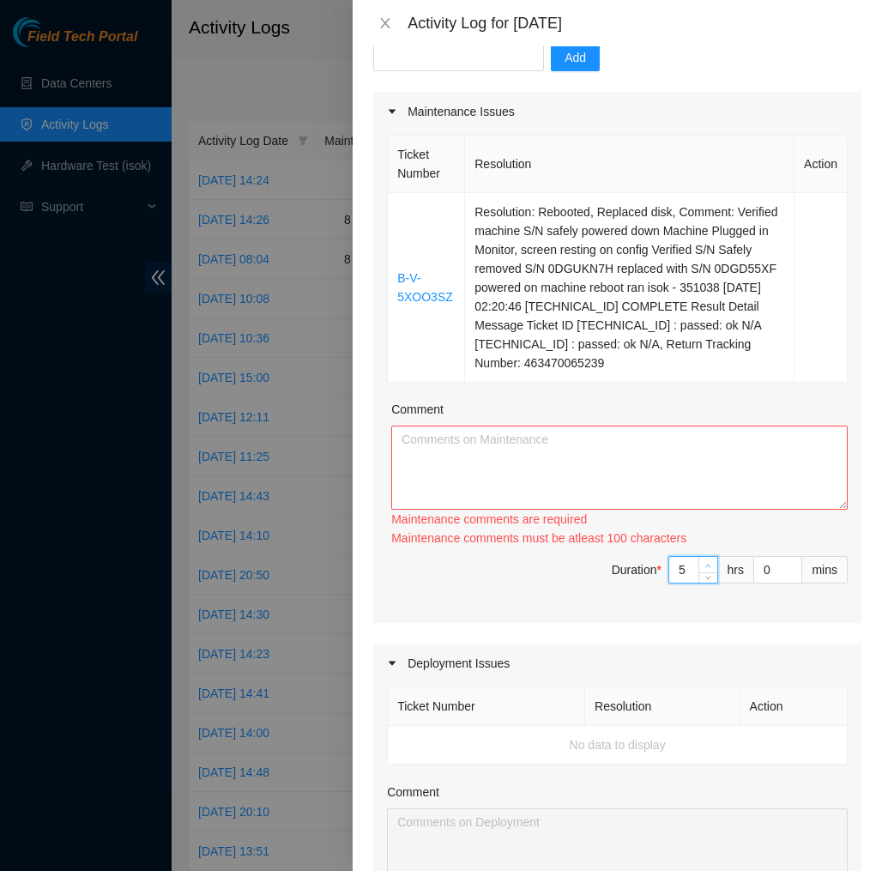
click at [708, 567] on icon "up" at bounding box center [708, 565] width 5 height 3
type input "6"
click at [708, 567] on icon "up" at bounding box center [708, 565] width 5 height 3
type input "7"
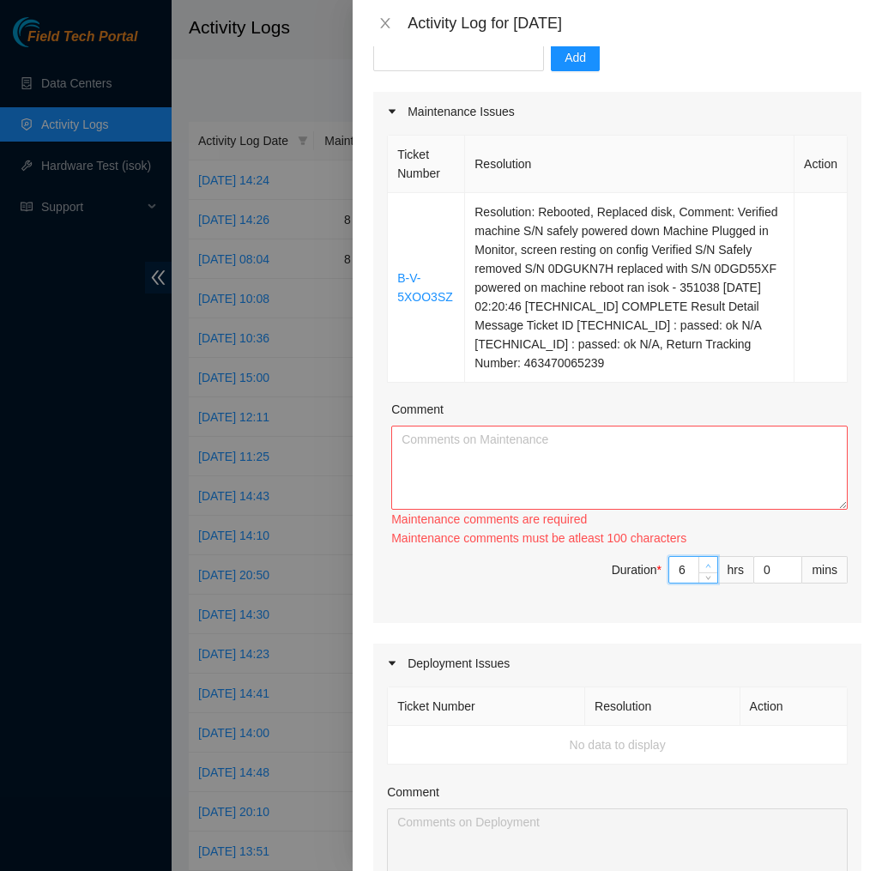
type input "7"
click at [708, 567] on icon "up" at bounding box center [708, 565] width 5 height 3
type input "8"
click at [708, 567] on icon "up" at bounding box center [708, 565] width 5 height 3
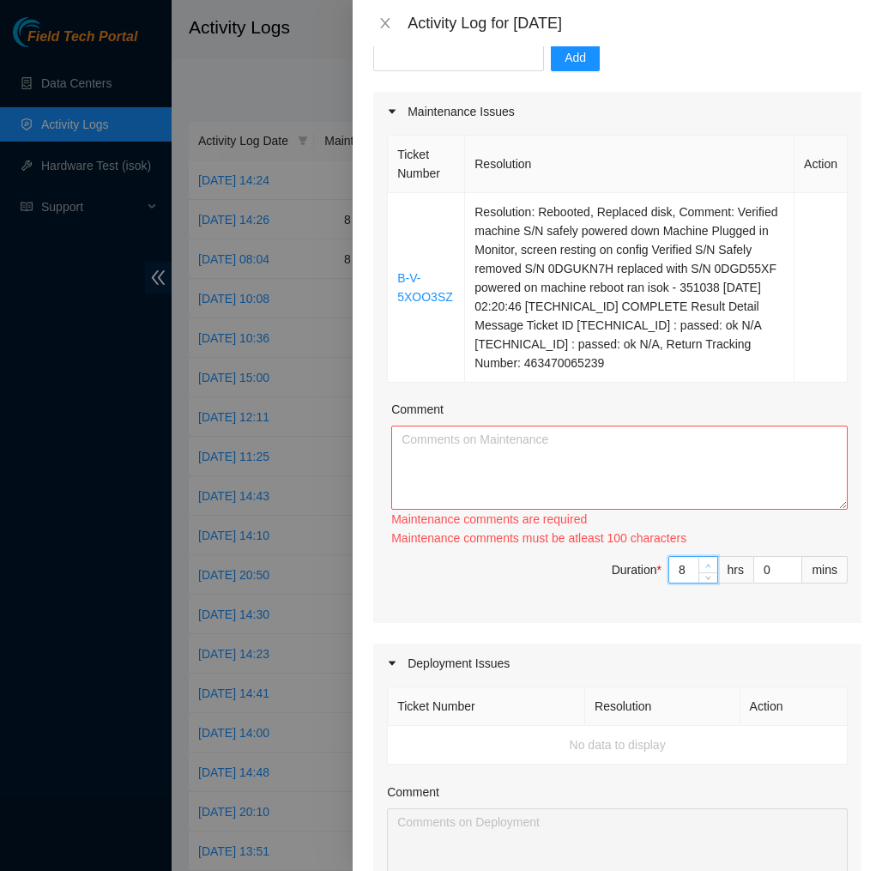
type input "9"
click at [708, 567] on icon "up" at bounding box center [708, 565] width 5 height 3
click at [726, 493] on textarea "Comment" at bounding box center [619, 467] width 456 height 84
paste textarea "Ticket Number Resolution Action B-V-5XOO3SZ Resolution: Rebooted, Replaced disk…"
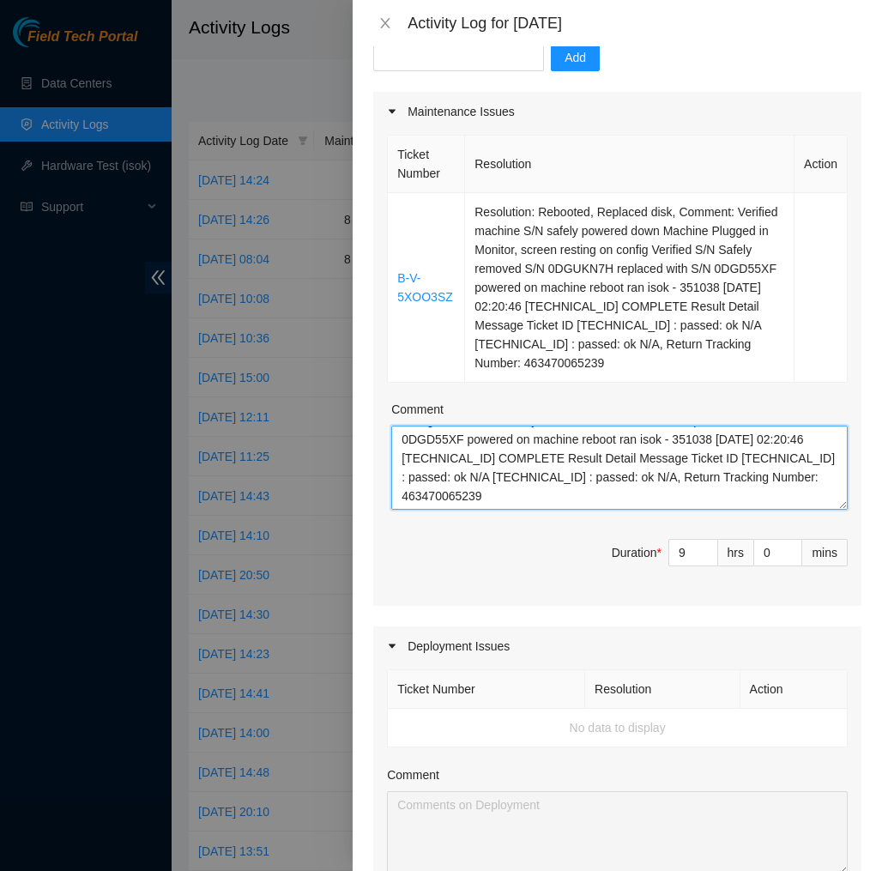
scroll to position [94, 0]
click at [662, 506] on textarea "Ticket Number Resolution Action B-V-5XOO3SZ Resolution: Rebooted, Replaced disk…" at bounding box center [619, 467] width 456 height 84
click at [625, 509] on textarea "Ticket Number Resolution Action B-V-5XOO3SZ Resolution: Rebooted, Replaced disk…" at bounding box center [619, 467] width 456 height 84
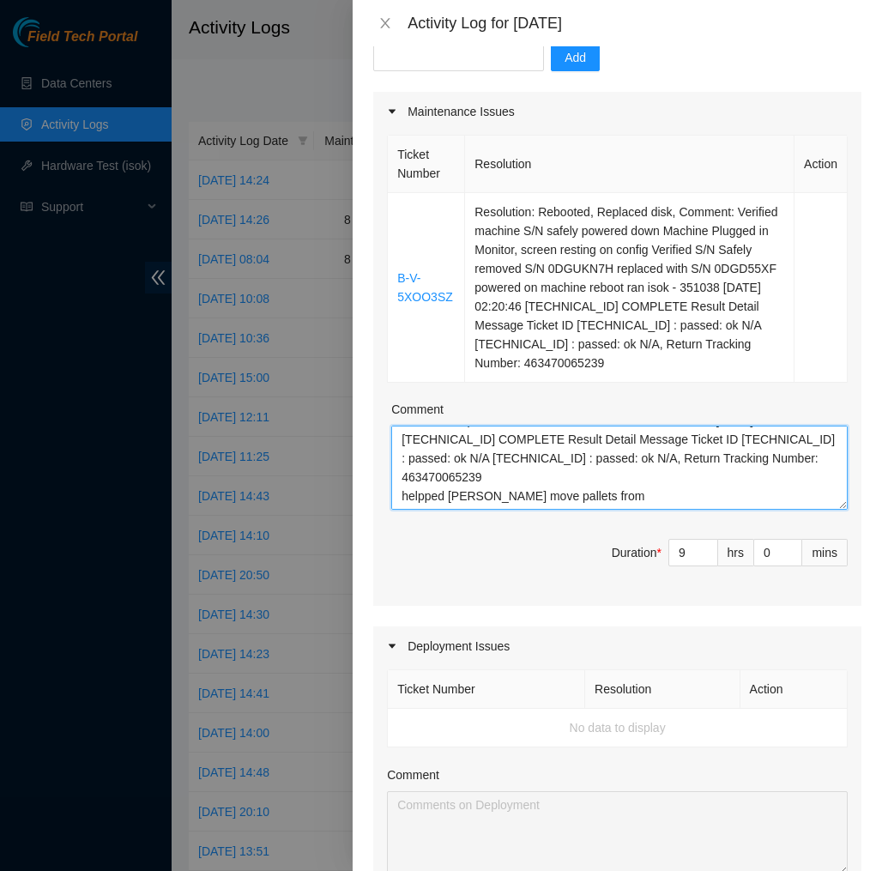
click at [433, 509] on textarea "Ticket Number Resolution Action B-V-5XOO3SZ Resolution: Rebooted, Replaced disk…" at bounding box center [619, 467] width 456 height 84
click at [585, 506] on textarea "Ticket Number Resolution Action B-V-5XOO3SZ Resolution: Rebooted, Replaced disk…" at bounding box center [619, 467] width 456 height 84
click at [478, 509] on textarea "Ticket Number Resolution Action B-V-5XOO3SZ Resolution: Rebooted, Replaced disk…" at bounding box center [619, 467] width 456 height 84
click at [722, 509] on textarea "Ticket Number Resolution Action B-V-5XOO3SZ Resolution: Rebooted, Replaced disk…" at bounding box center [619, 467] width 456 height 84
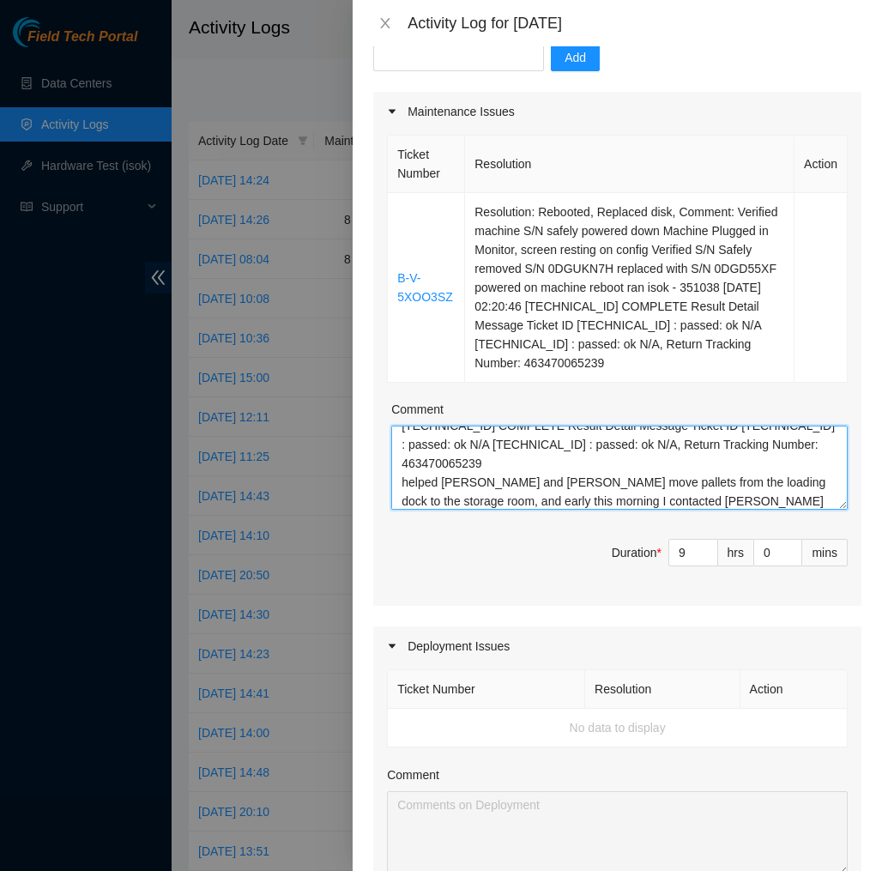
scroll to position [127, 0]
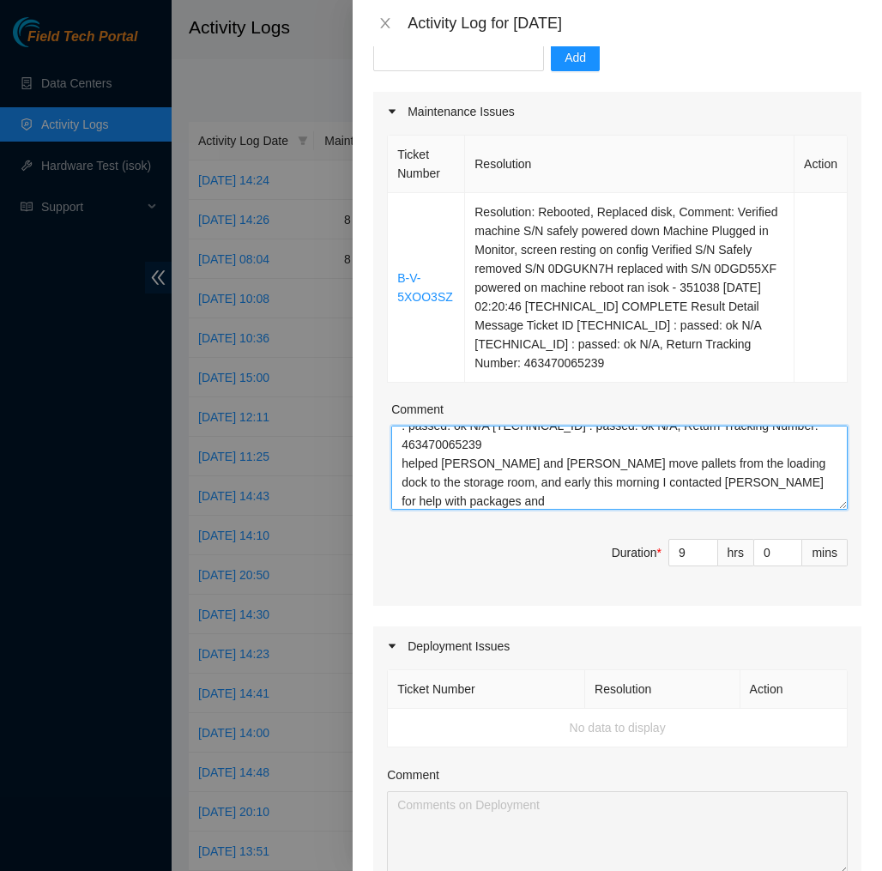
click at [628, 503] on textarea "Ticket Number Resolution Action B-V-5XOO3SZ Resolution: Rebooted, Replaced disk…" at bounding box center [619, 467] width 456 height 84
click at [625, 504] on textarea "Ticket Number Resolution Action B-V-5XOO3SZ Resolution: Rebooted, Replaced disk…" at bounding box center [619, 467] width 456 height 84
click at [817, 509] on textarea "Ticket Number Resolution Action B-V-5XOO3SZ Resolution: Rebooted, Replaced disk…" at bounding box center [619, 467] width 456 height 84
click at [782, 501] on textarea "Ticket Number Resolution Action B-V-5XOO3SZ Resolution: Rebooted, Replaced disk…" at bounding box center [619, 467] width 456 height 84
click at [825, 509] on textarea "Ticket Number Resolution Action B-V-5XOO3SZ Resolution: Rebooted, Replaced disk…" at bounding box center [619, 467] width 456 height 84
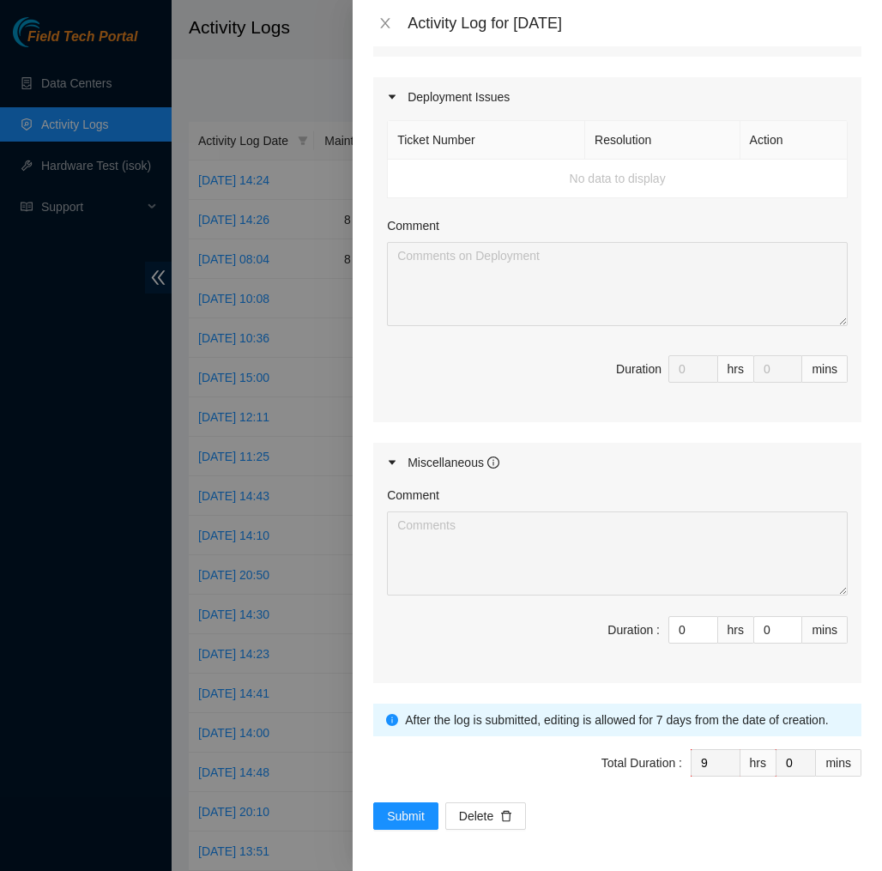
scroll to position [749, 0]
type textarea "Ticket Number Resolution Action B-V-5XOO3SZ Resolution: Rebooted, Replaced disk…"
click at [419, 811] on span "Submit" at bounding box center [406, 815] width 38 height 19
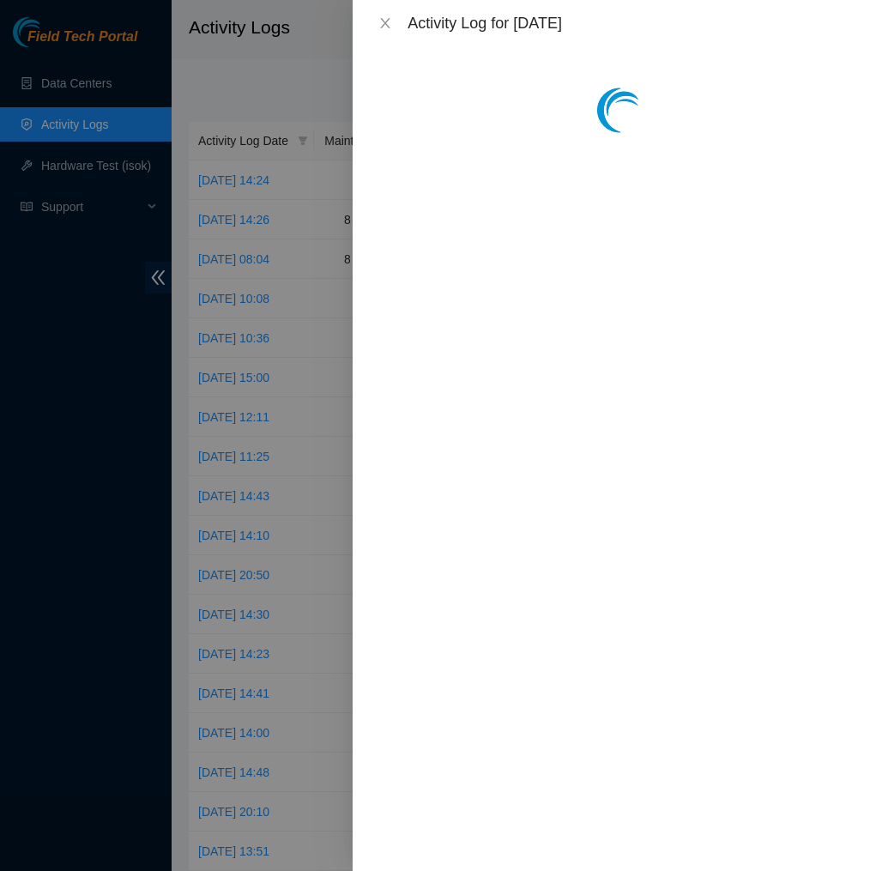
scroll to position [0, 0]
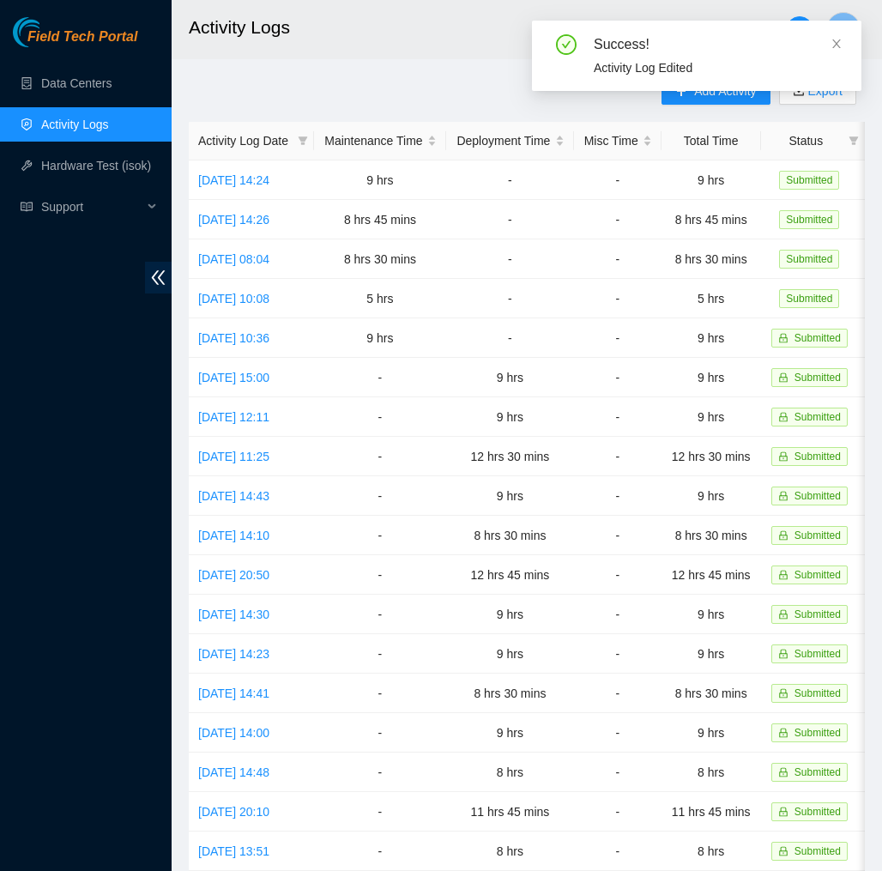
click at [389, 84] on div "Add Activity Export Activity Log Date Maintenance Time Deployment Time Misc Tim…" at bounding box center [527, 540] width 676 height 927
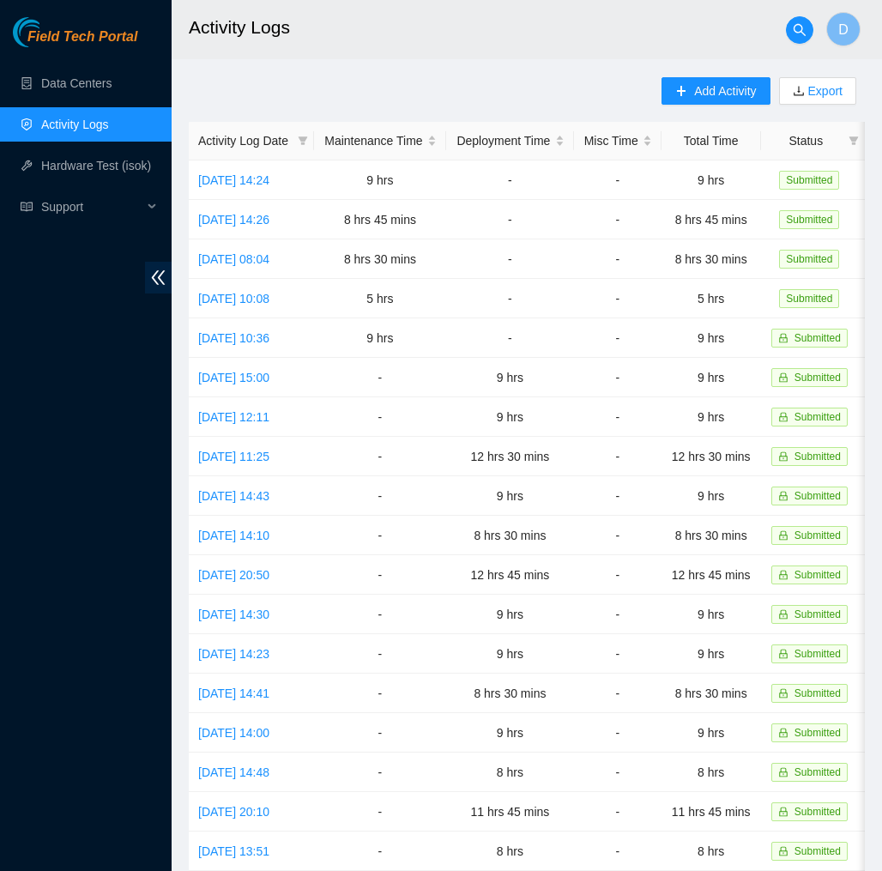
click at [112, 41] on span "Field Tech Portal" at bounding box center [82, 37] width 110 height 16
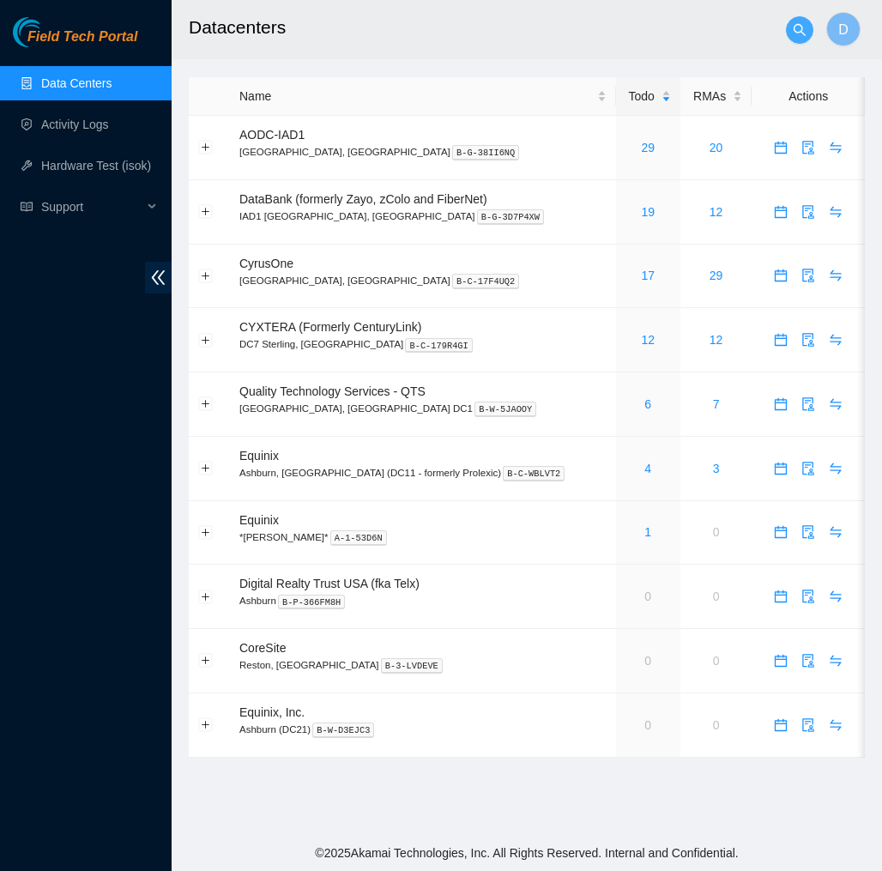
click at [786, 24] on button "button" at bounding box center [799, 29] width 27 height 27
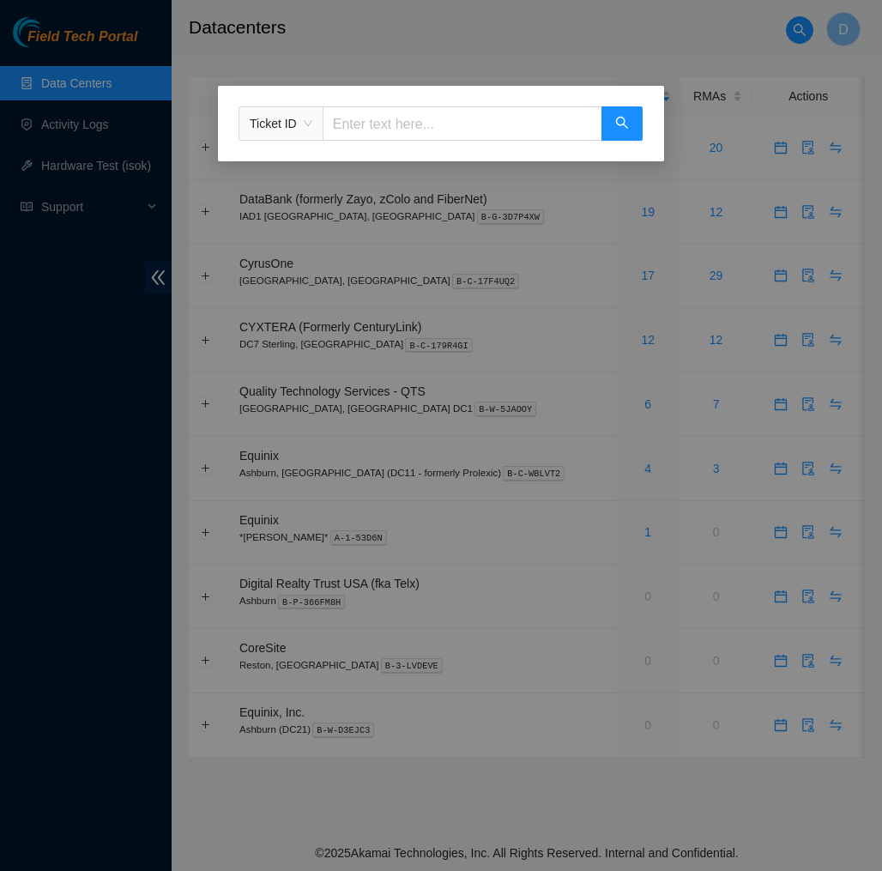
click at [580, 130] on input "text" at bounding box center [462, 123] width 280 height 34
paste input "B-W-156VXCD"
type input "B-W-156VXCD"
click at [613, 118] on button "button" at bounding box center [621, 123] width 41 height 34
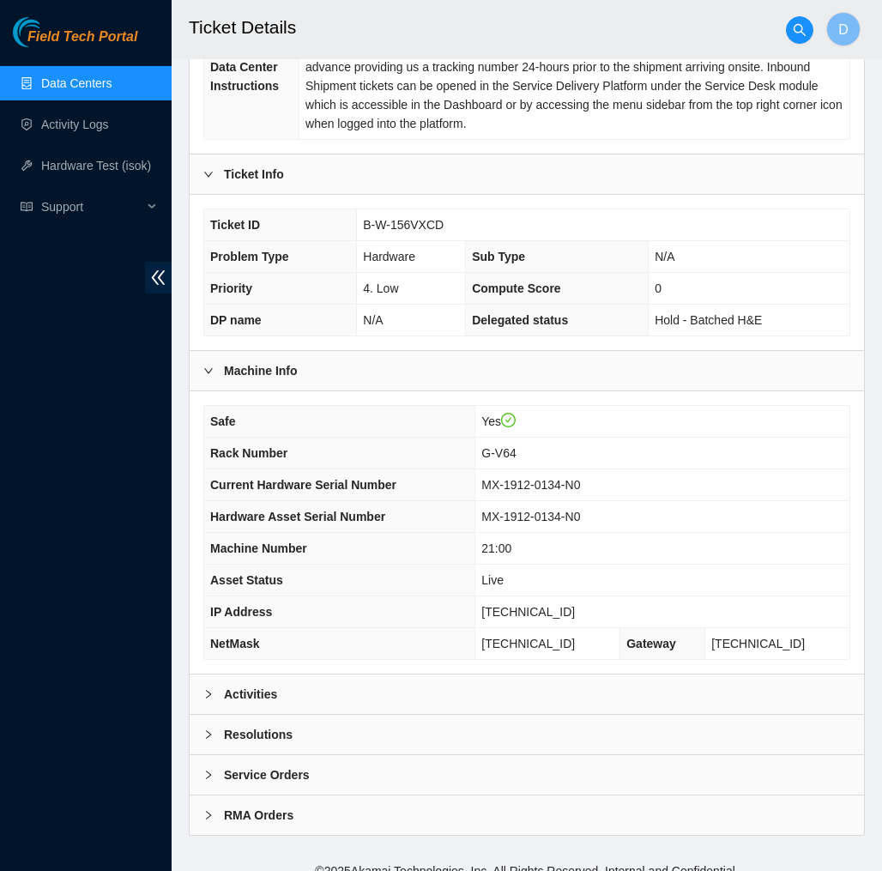
scroll to position [331, 0]
click at [445, 678] on div "Activities" at bounding box center [527, 694] width 674 height 39
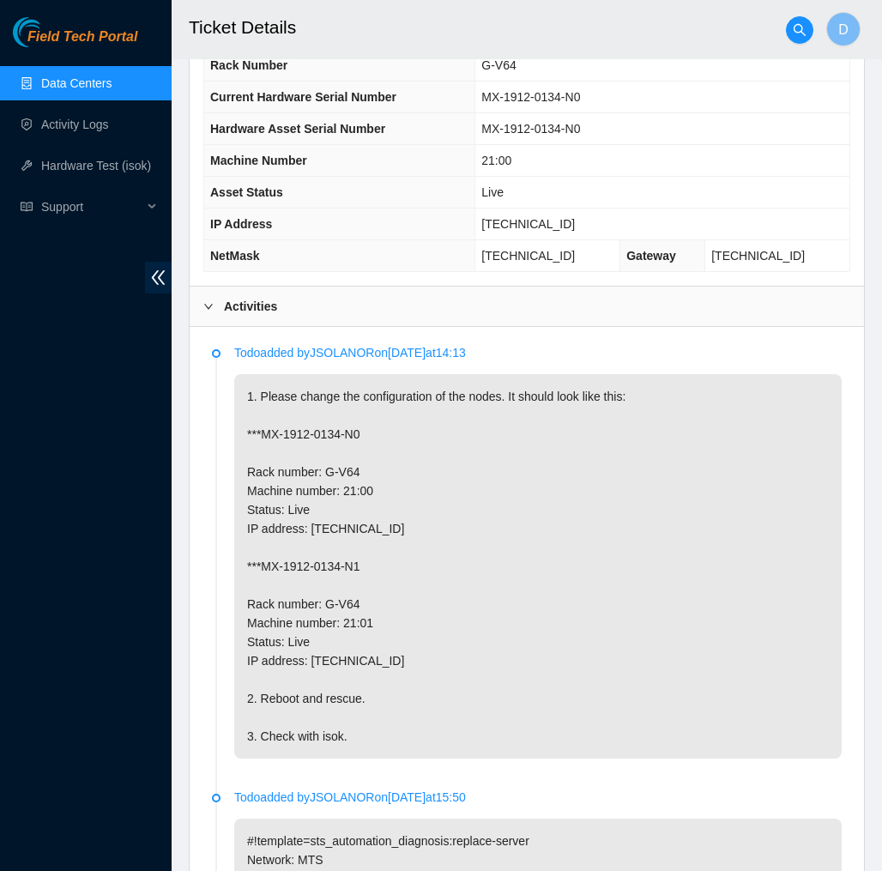
scroll to position [721, 0]
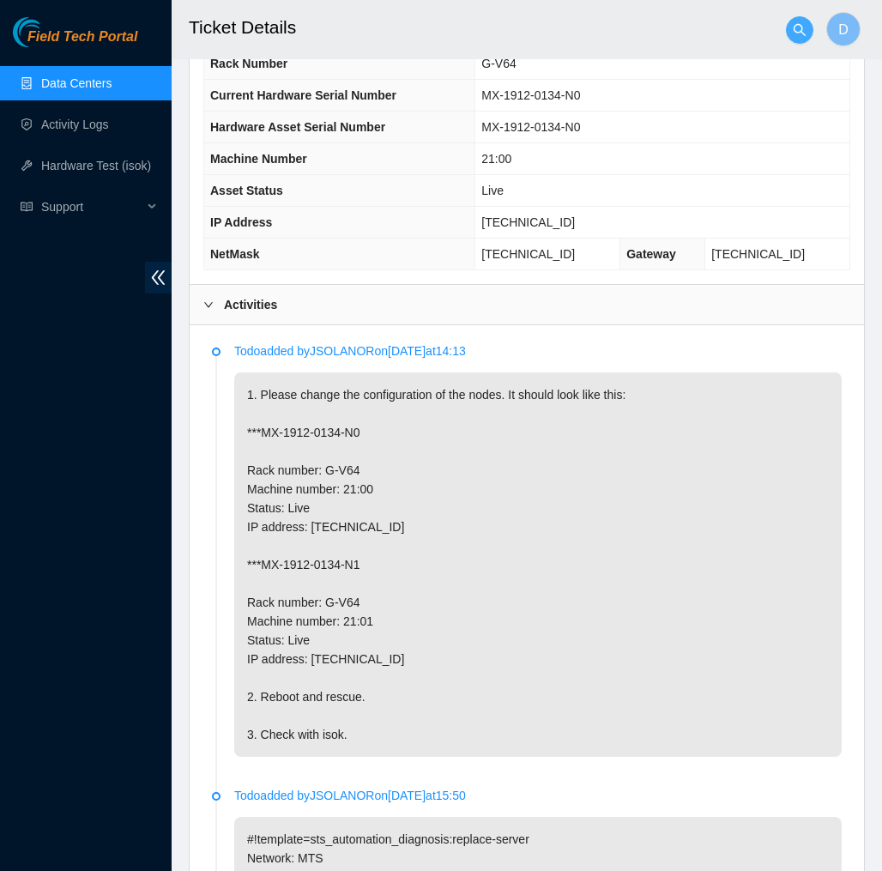
click at [803, 37] on button "button" at bounding box center [799, 29] width 27 height 27
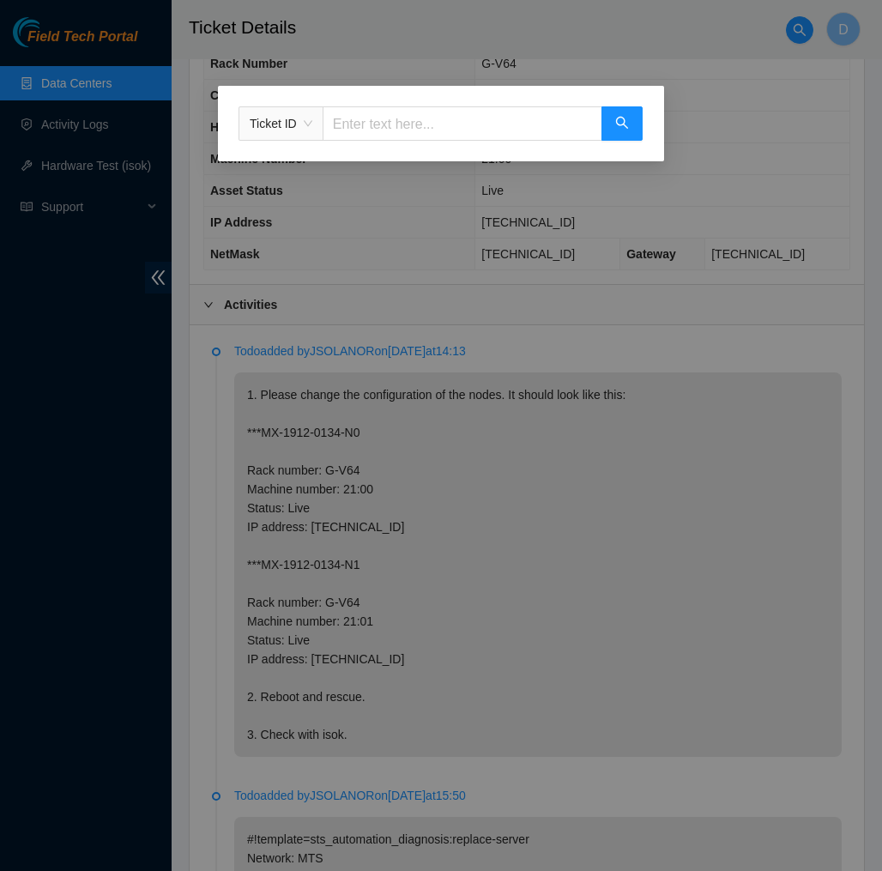
click at [562, 101] on div "Ticket ID" at bounding box center [441, 123] width 446 height 75
click at [554, 104] on div "Ticket ID" at bounding box center [441, 123] width 446 height 75
click at [551, 113] on input "text" at bounding box center [462, 123] width 280 height 34
paste input "B-V-5XYU77B"
type input "B-V-5XYU77B"
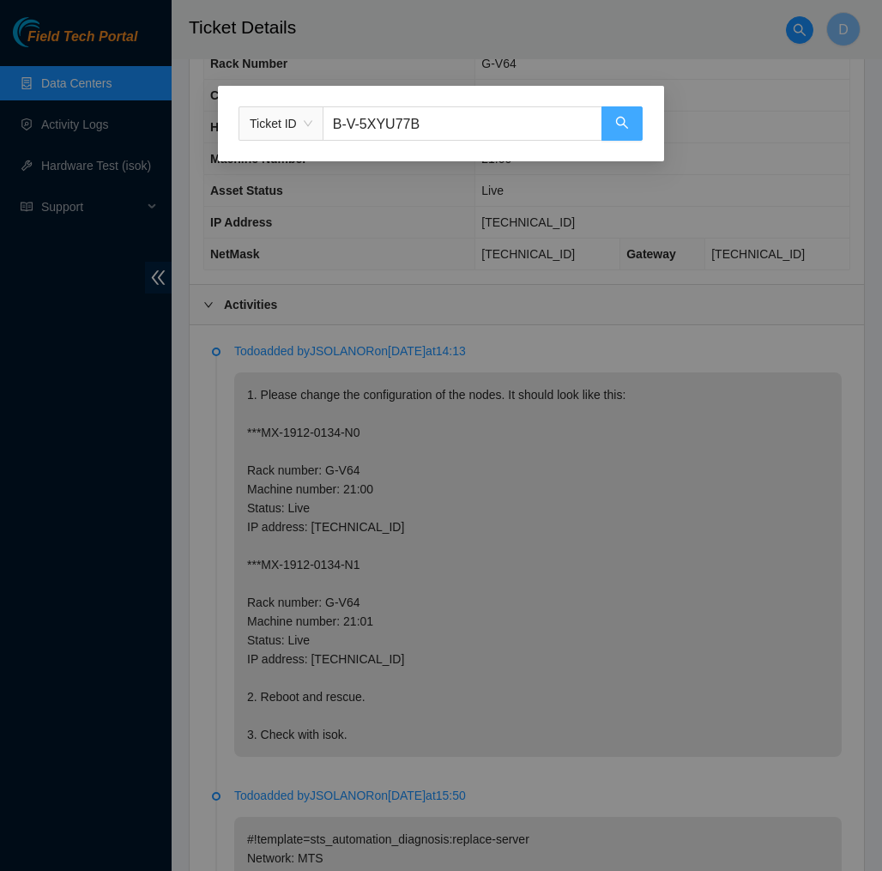
click at [619, 112] on button "button" at bounding box center [621, 123] width 41 height 34
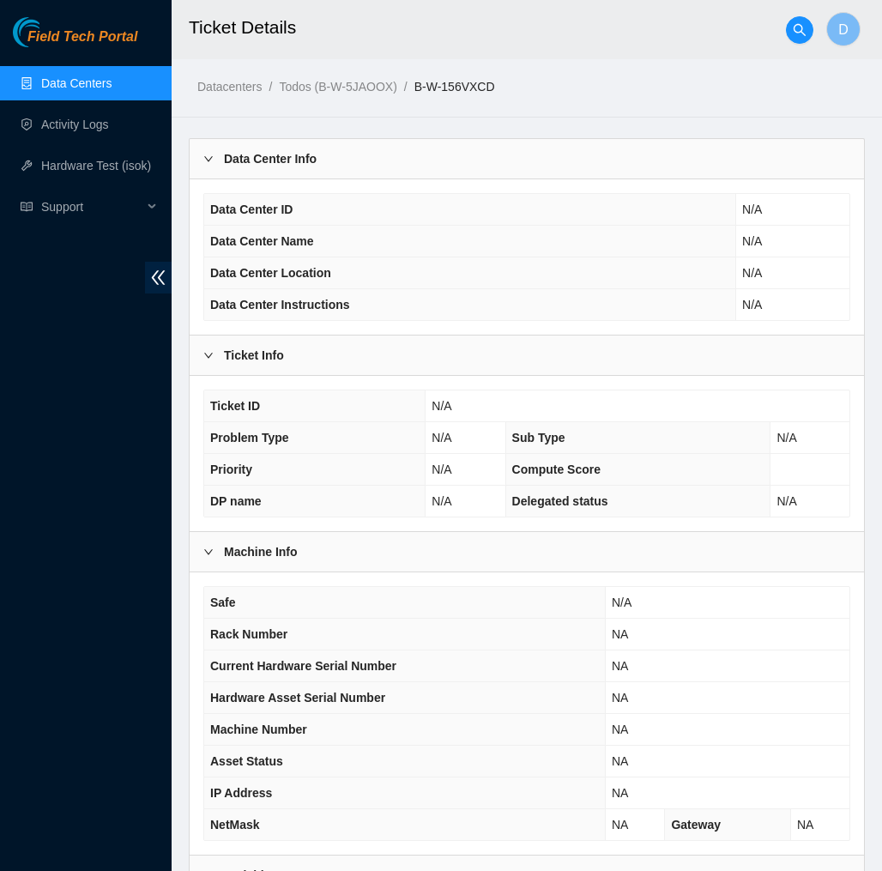
scroll to position [199, 0]
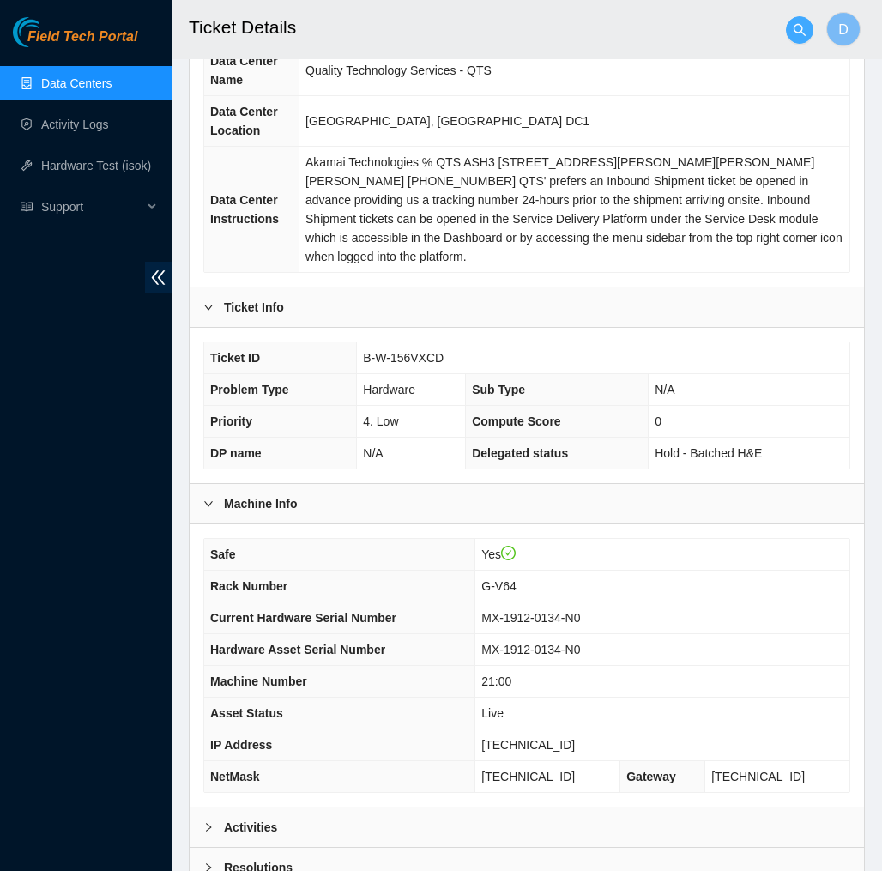
click at [795, 28] on icon "search" at bounding box center [800, 30] width 14 height 14
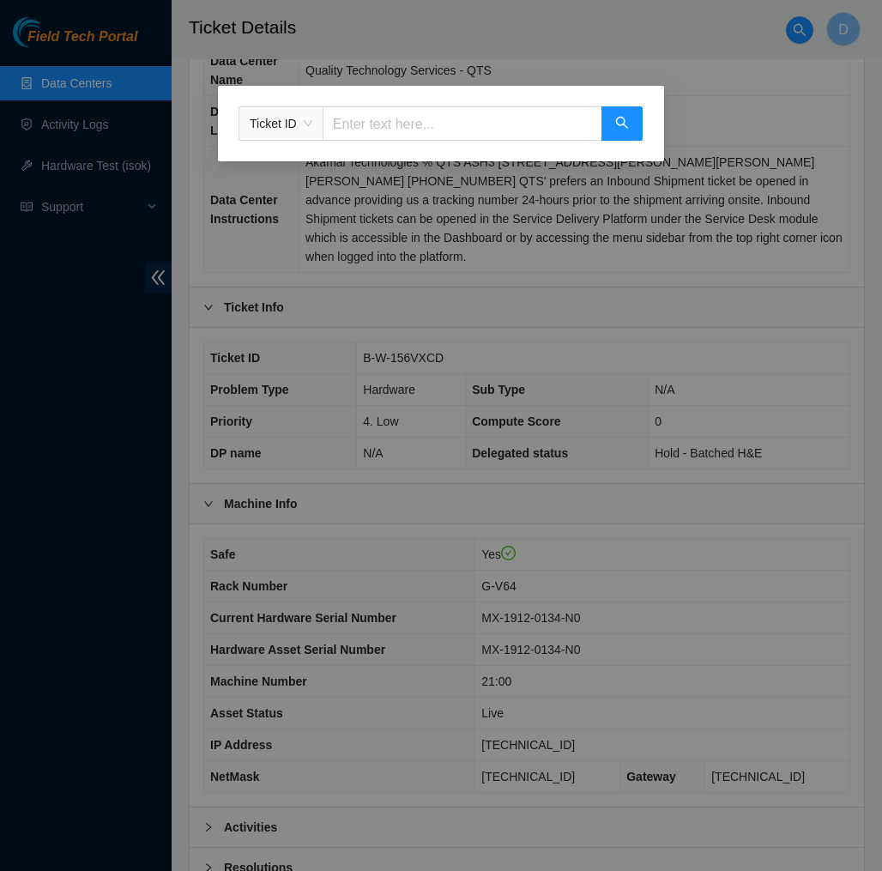
click at [565, 126] on input "text" at bounding box center [462, 123] width 280 height 34
paste input "B-V-5MMIM34"
type input "B-V-5MMIM34"
click at [621, 121] on icon "search" at bounding box center [622, 123] width 14 height 14
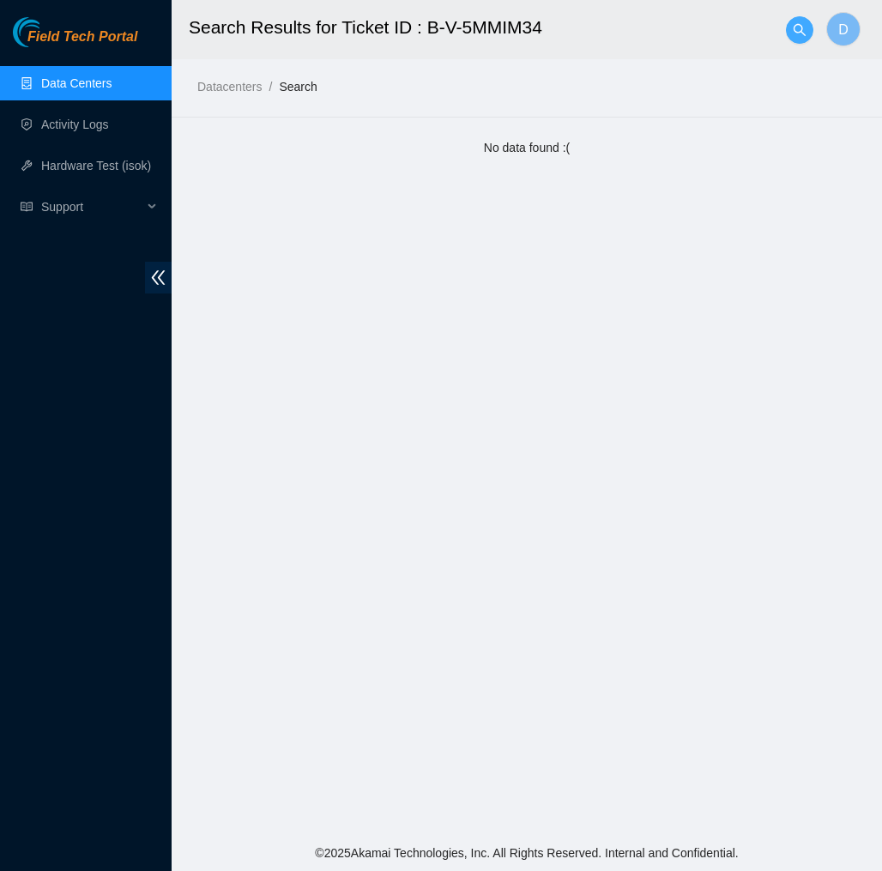
click at [796, 35] on icon "search" at bounding box center [800, 30] width 14 height 14
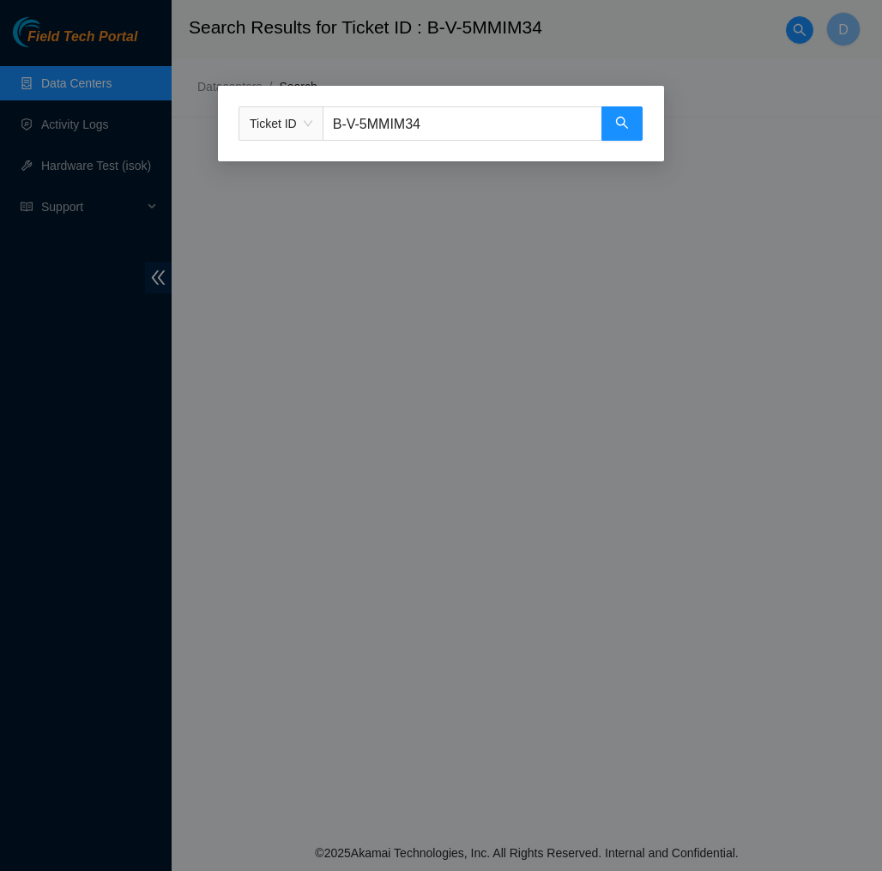
click at [497, 129] on input "B-V-5MMIM34" at bounding box center [462, 123] width 280 height 34
type input "B"
paste input ":B-W-10359R9"
type input ":B-W-10359R9"
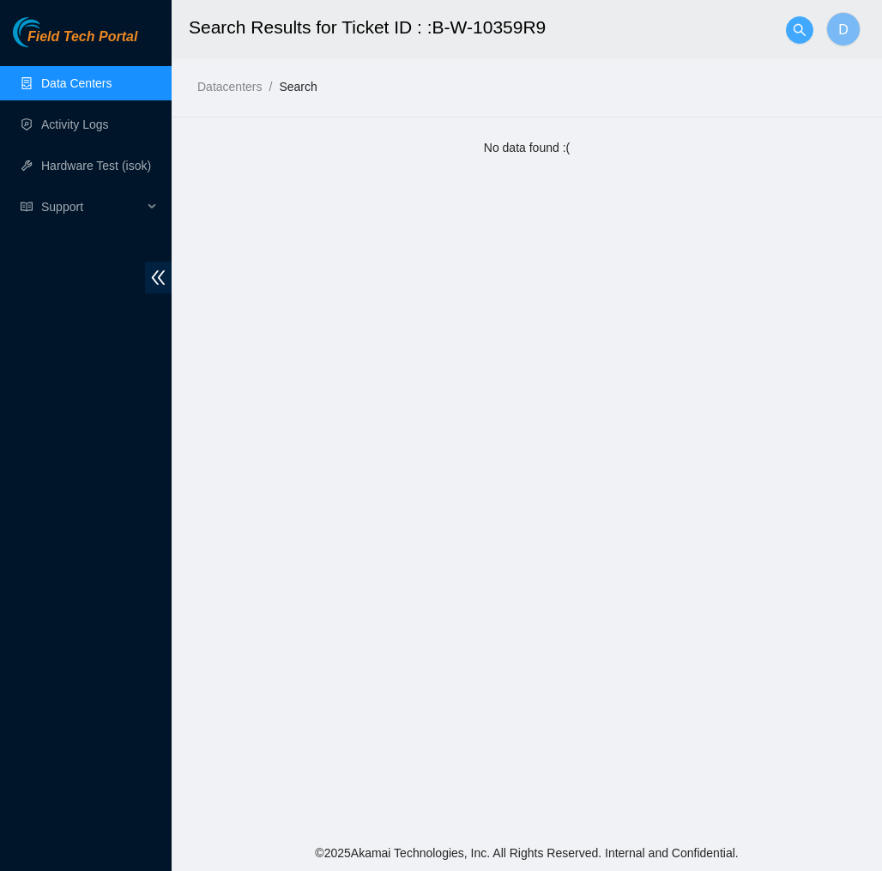
click at [805, 28] on icon "search" at bounding box center [800, 30] width 14 height 14
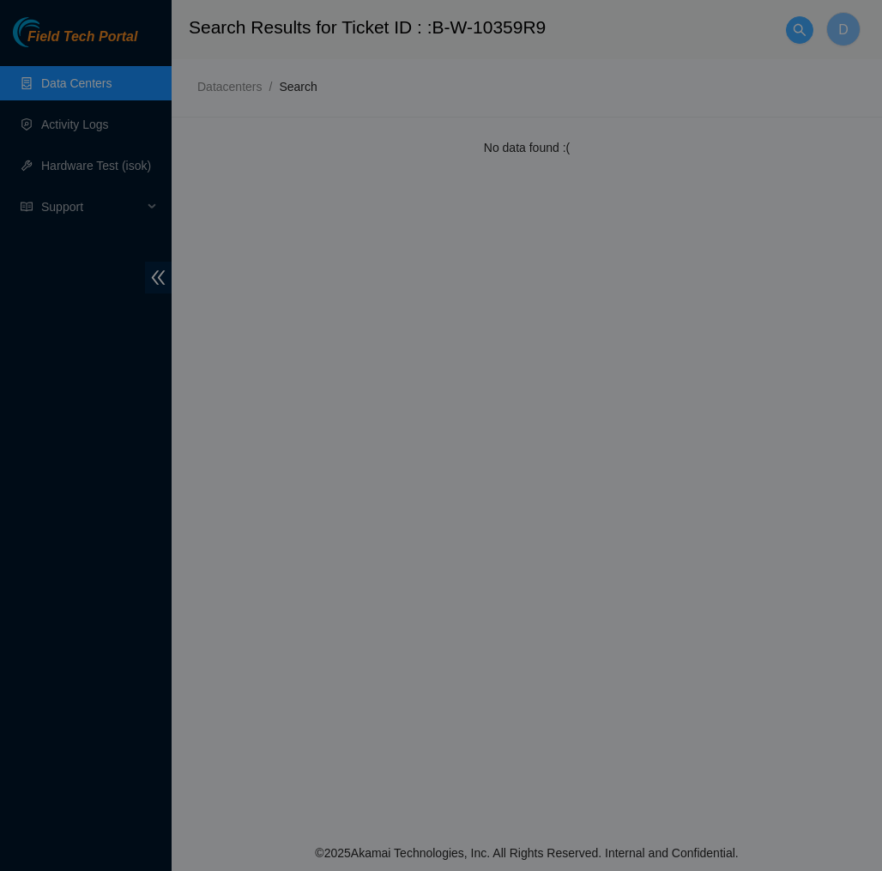
click at [805, 28] on div "Ticket ID :B-W-10359R9" at bounding box center [441, 435] width 882 height 871
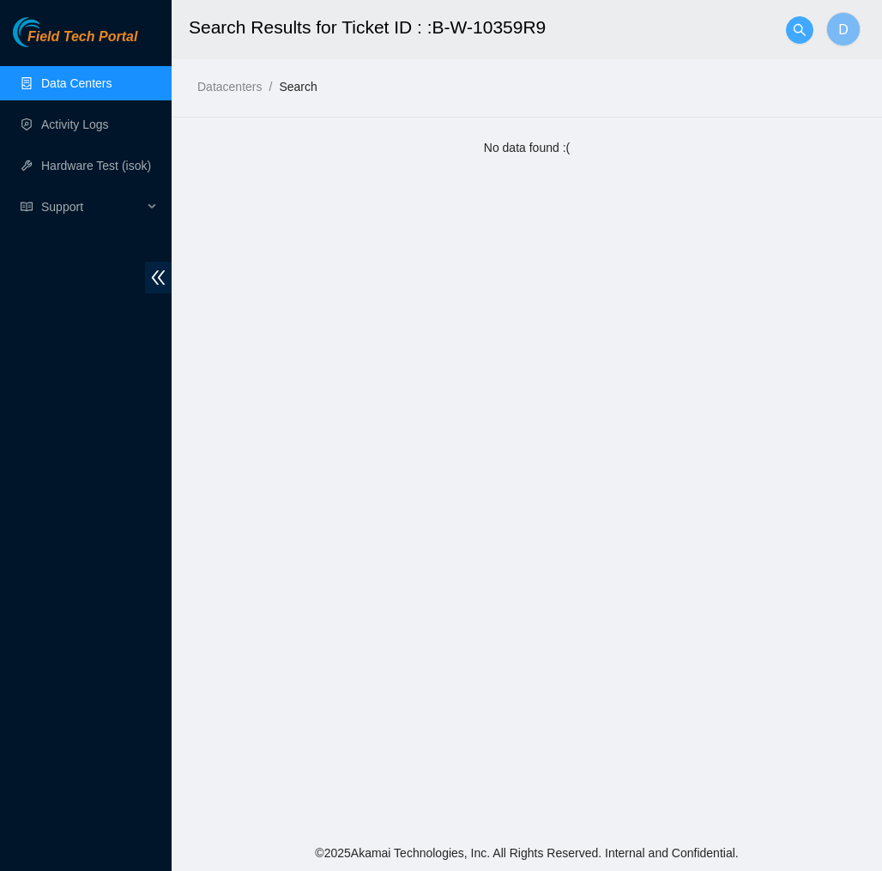
click at [808, 27] on span "search" at bounding box center [800, 30] width 26 height 14
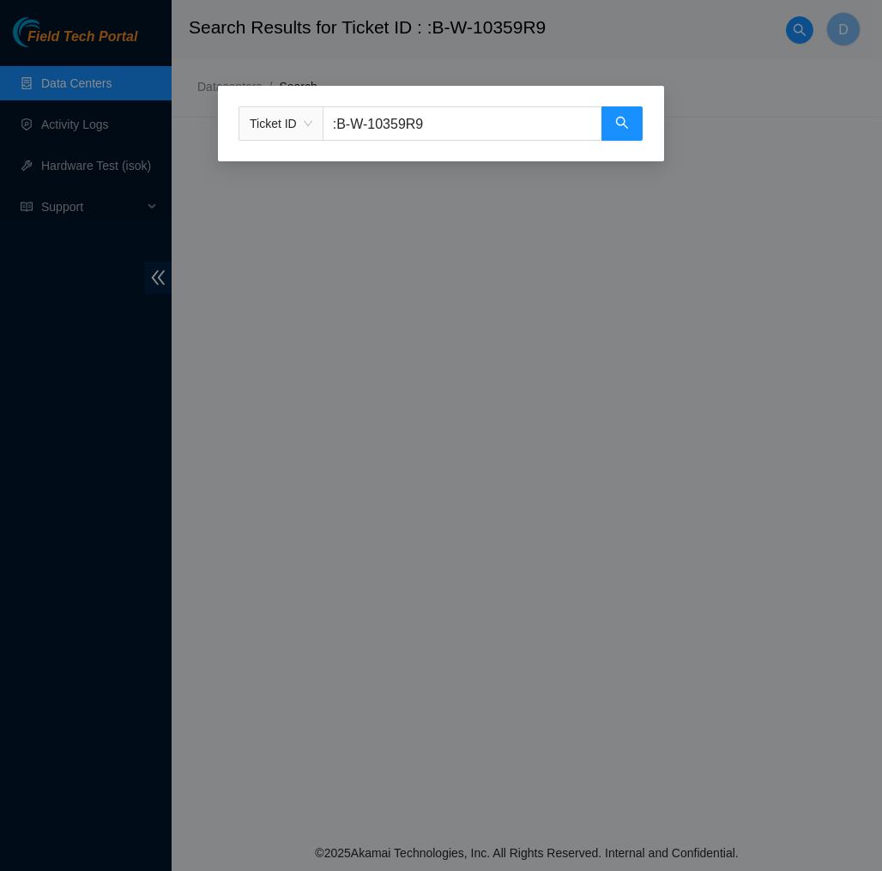
click at [515, 136] on input ":B-W-10359R9" at bounding box center [462, 123] width 280 height 34
type input ":"
paste input "B-W-107GNC1"
type input "B-W-107GNC1"
click at [620, 134] on button "button" at bounding box center [621, 123] width 41 height 34
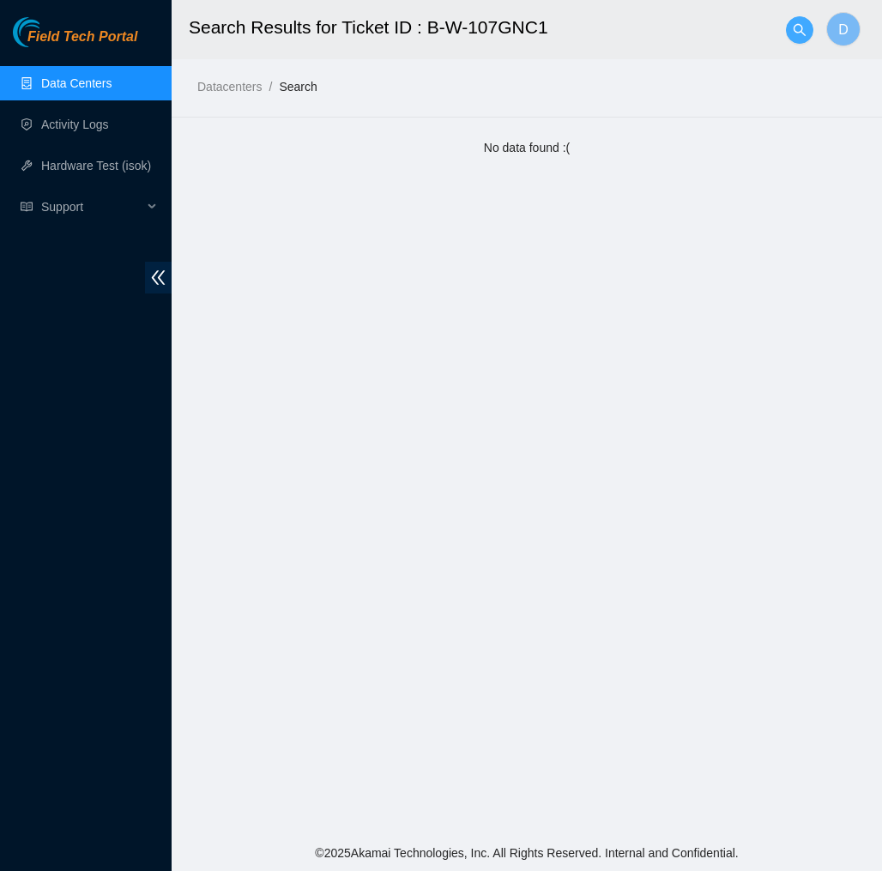
click at [799, 33] on icon "search" at bounding box center [800, 30] width 14 height 14
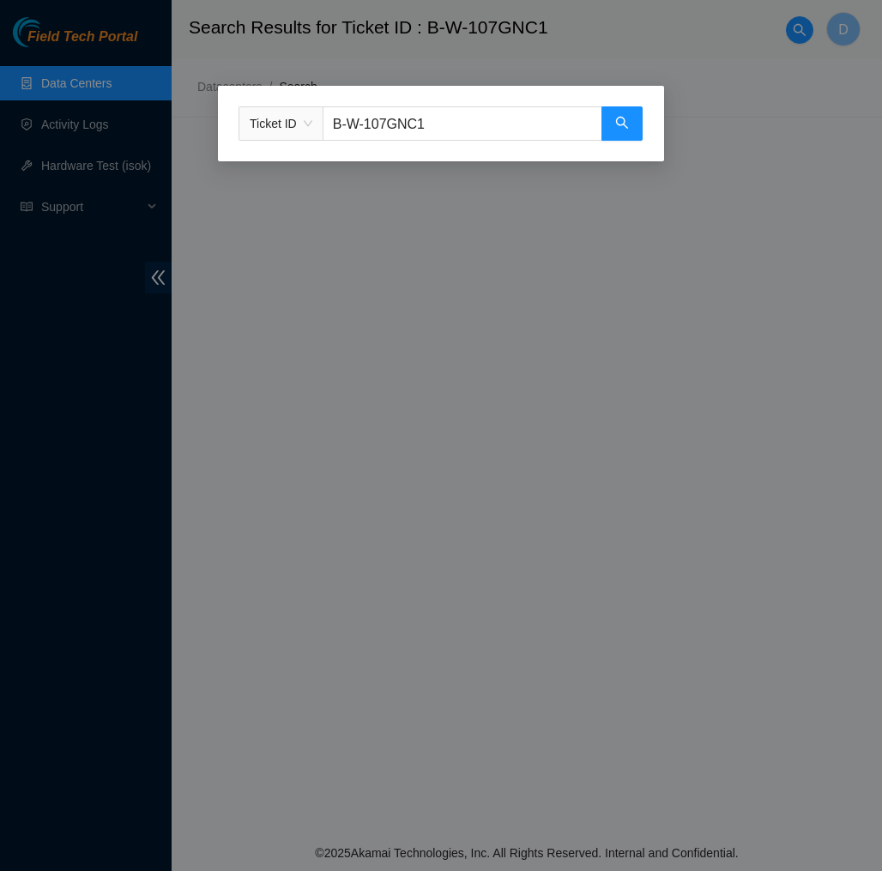
click at [443, 129] on input "B-W-107GNC1" at bounding box center [462, 123] width 280 height 34
type input "B-"
paste input "B-W-10359R9"
type input "B-W-10359R9"
click at [620, 128] on icon "search" at bounding box center [622, 123] width 14 height 14
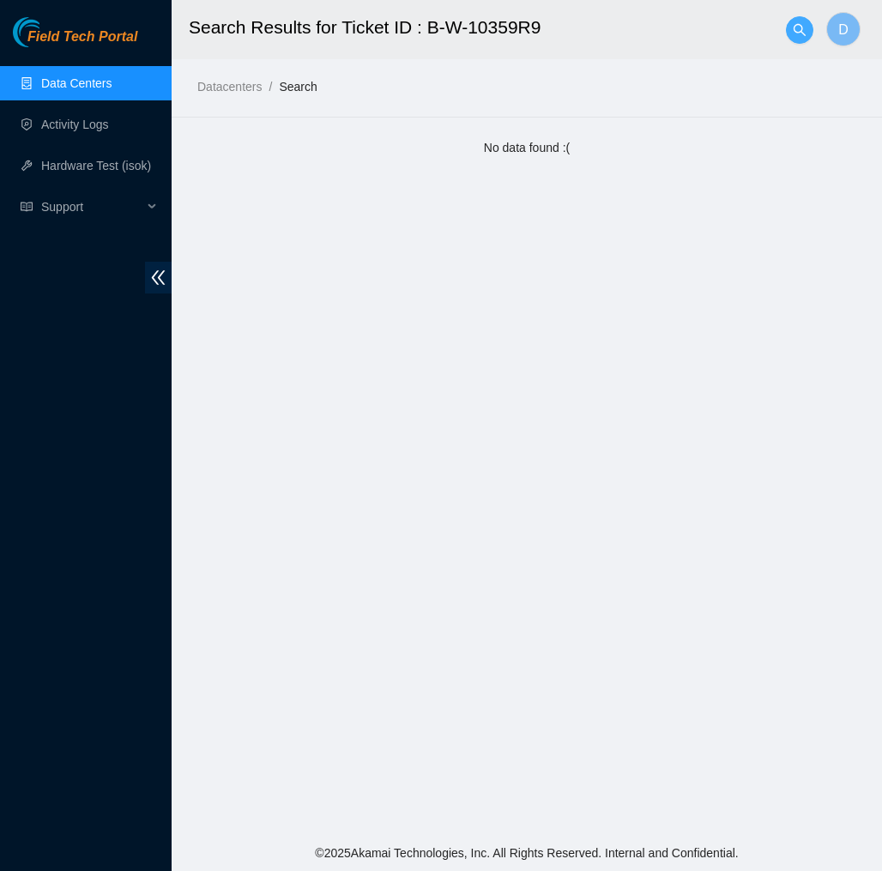
click at [797, 33] on icon "search" at bounding box center [800, 30] width 14 height 14
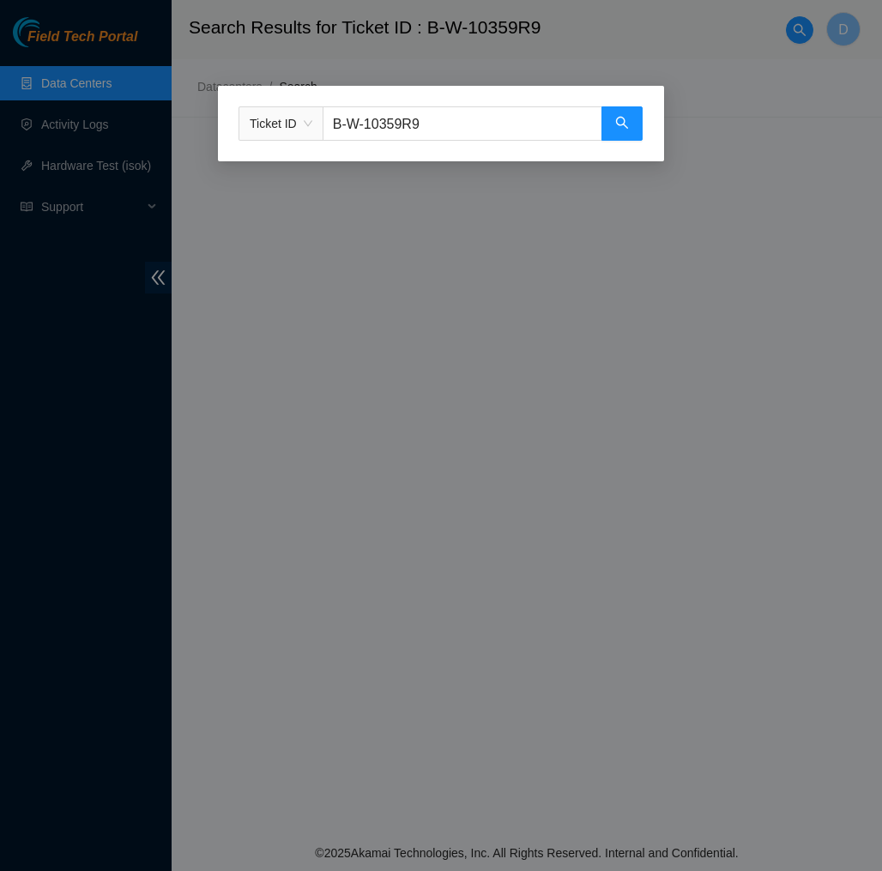
click at [314, 124] on div "Ticket ID" at bounding box center [280, 123] width 83 height 27
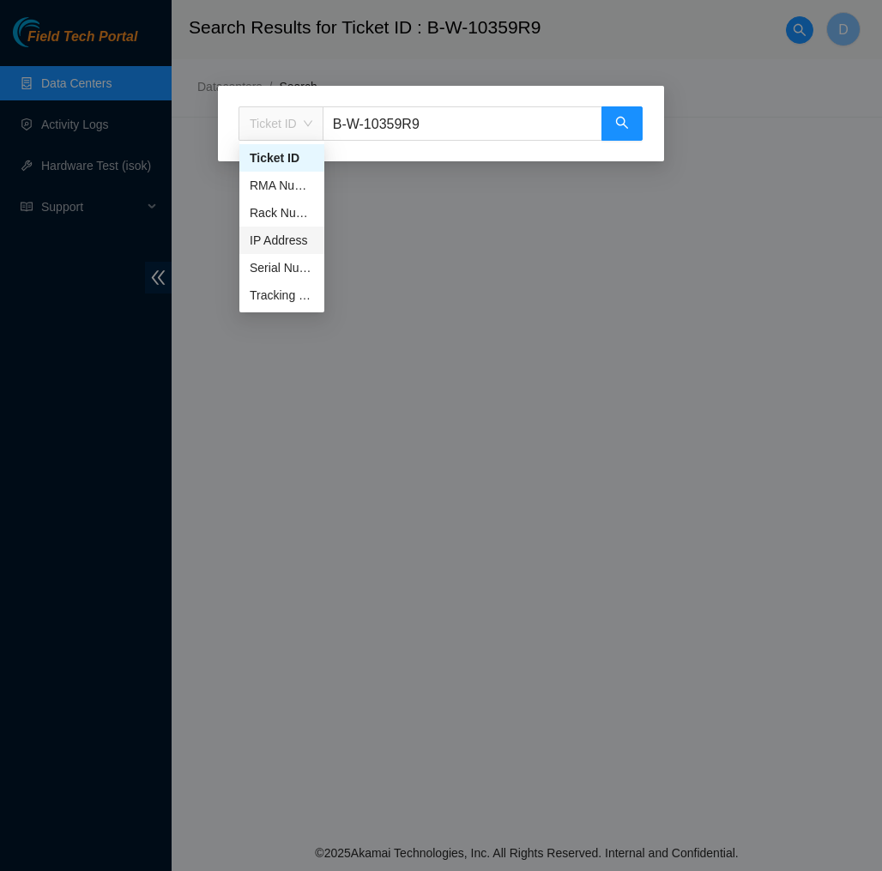
click at [541, 159] on div "Ticket ID B-W-10359R9" at bounding box center [441, 123] width 446 height 75
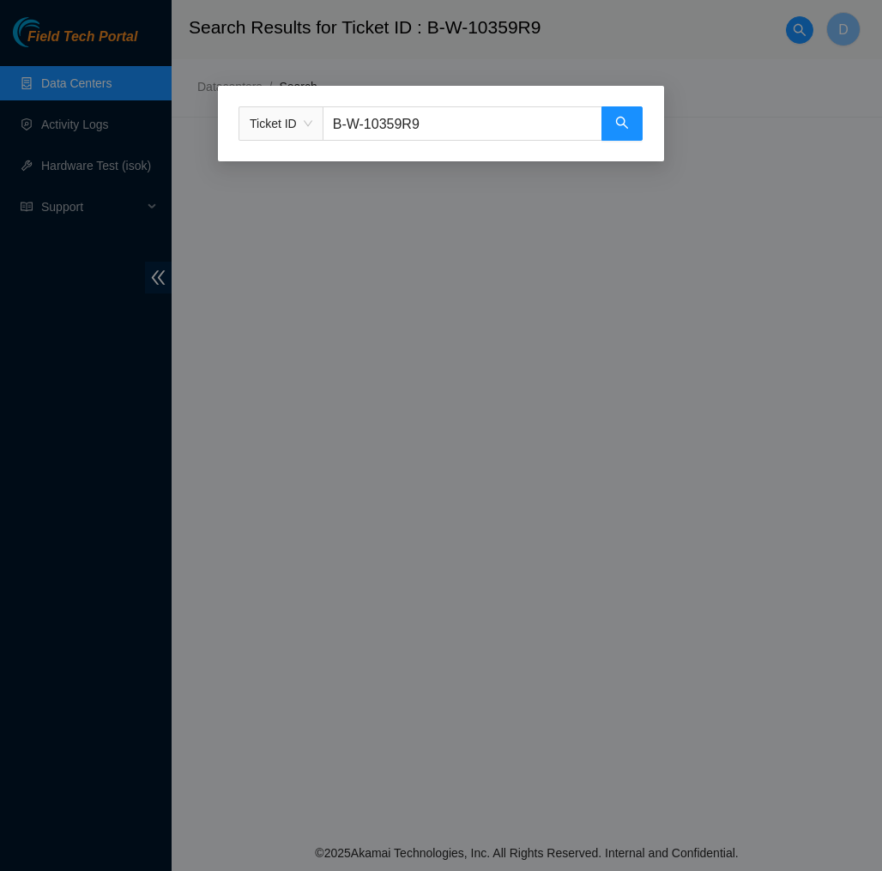
click at [581, 129] on input "B-W-10359R9" at bounding box center [462, 123] width 280 height 34
type input "B-"
click at [686, 152] on div "Ticket ID" at bounding box center [441, 435] width 882 height 871
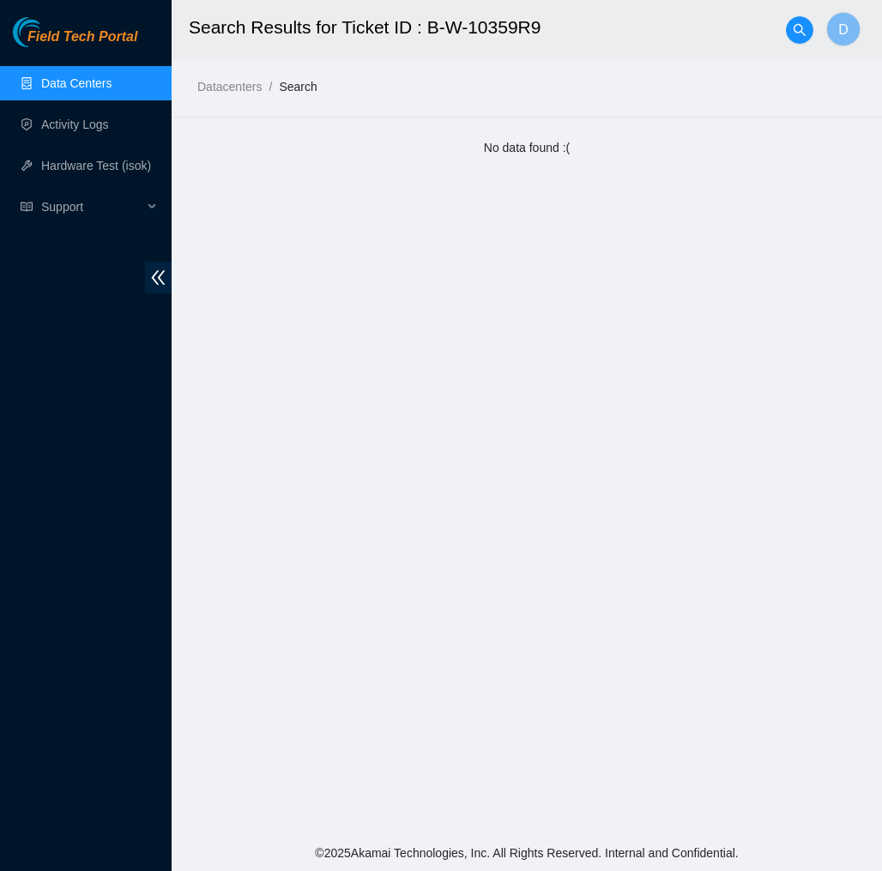
click at [115, 32] on span "Field Tech Portal" at bounding box center [82, 37] width 110 height 16
